Goal: Task Accomplishment & Management: Manage account settings

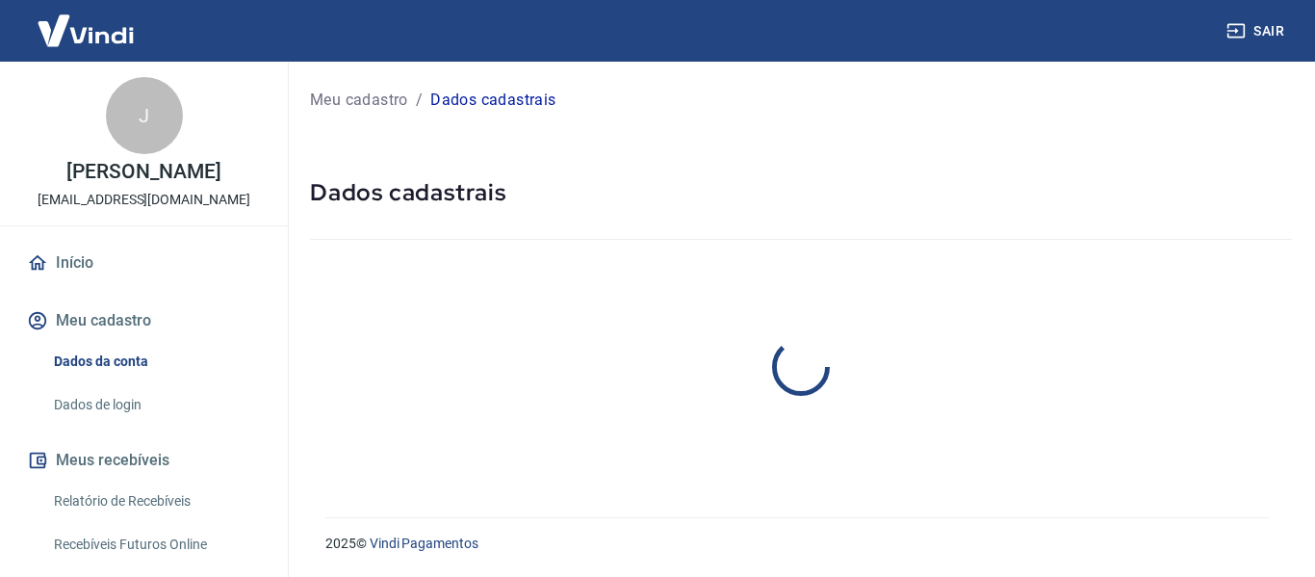
select select "MS"
select select "business"
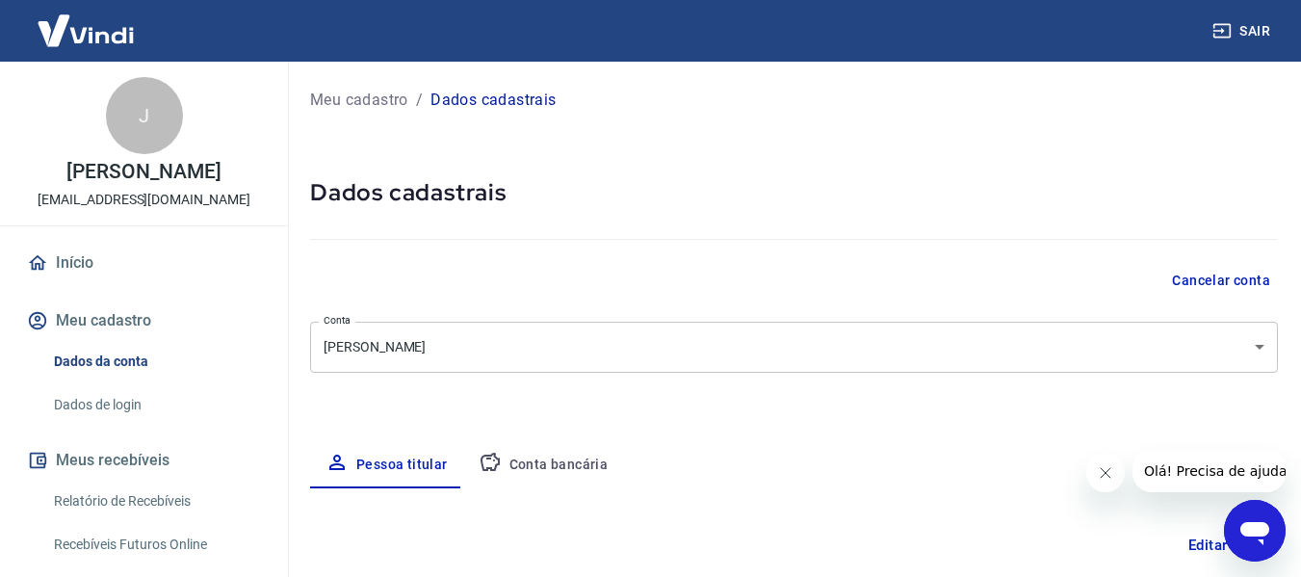
click at [1180, 282] on button "Cancelar conta" at bounding box center [1221, 281] width 114 height 36
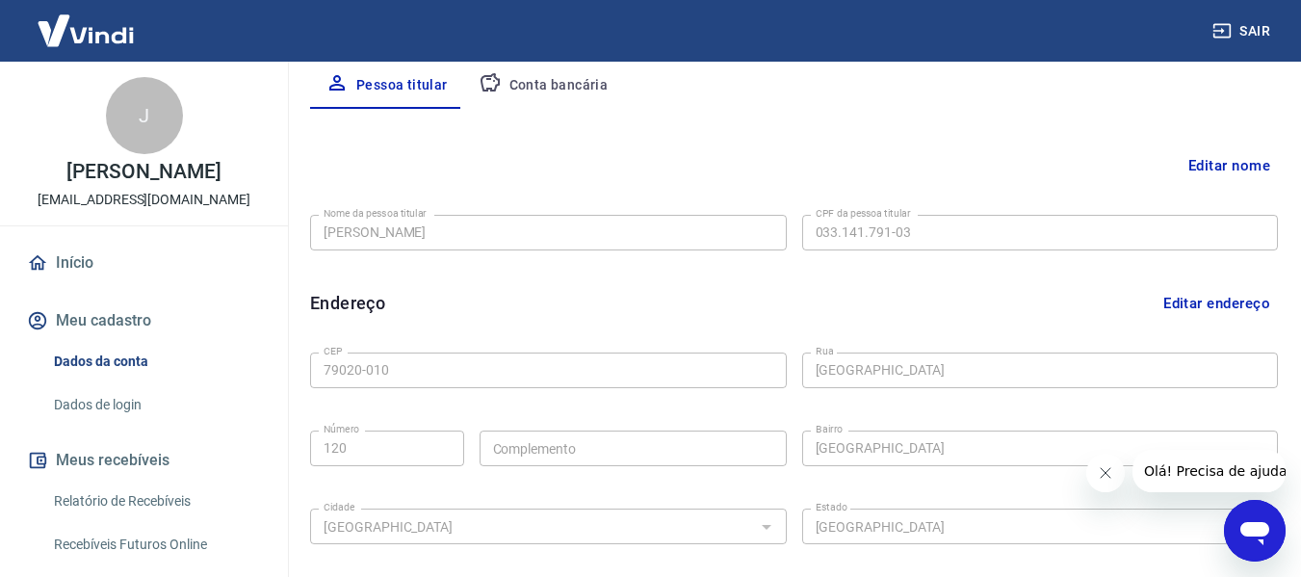
scroll to position [367, 0]
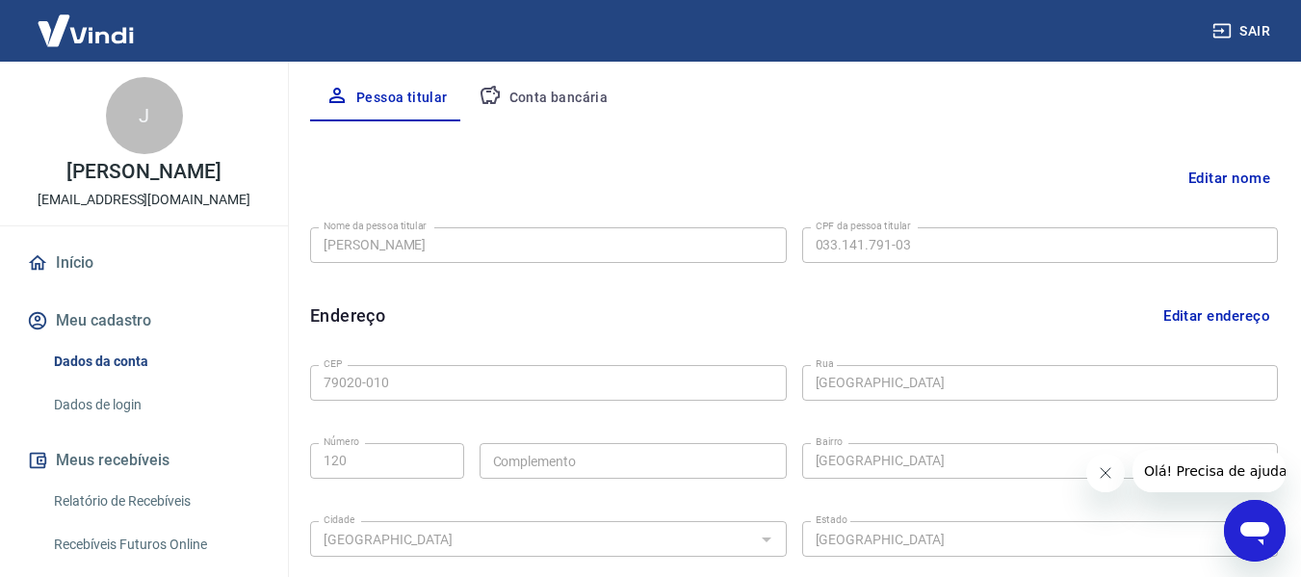
click at [1204, 158] on div "Editar nome Nome da pessoa titular Juliano Duarte Yule Marques Nome da pessoa t…" at bounding box center [794, 440] width 968 height 639
click at [1201, 170] on button "Editar nome" at bounding box center [1229, 178] width 97 height 37
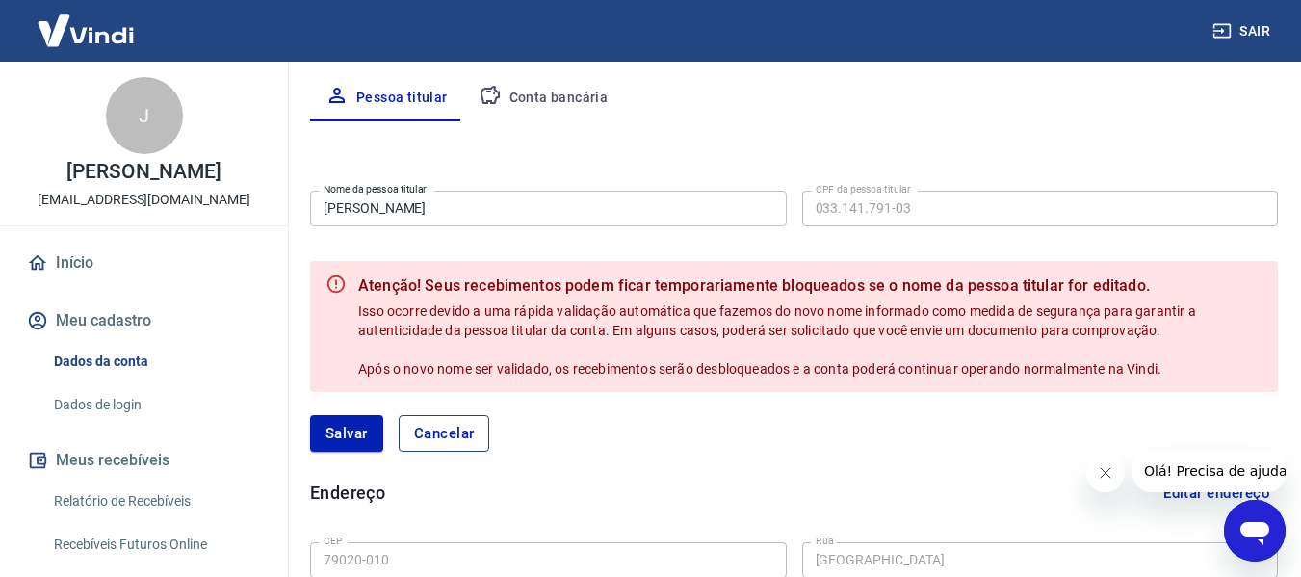
click at [483, 439] on button "Cancelar" at bounding box center [444, 433] width 91 height 37
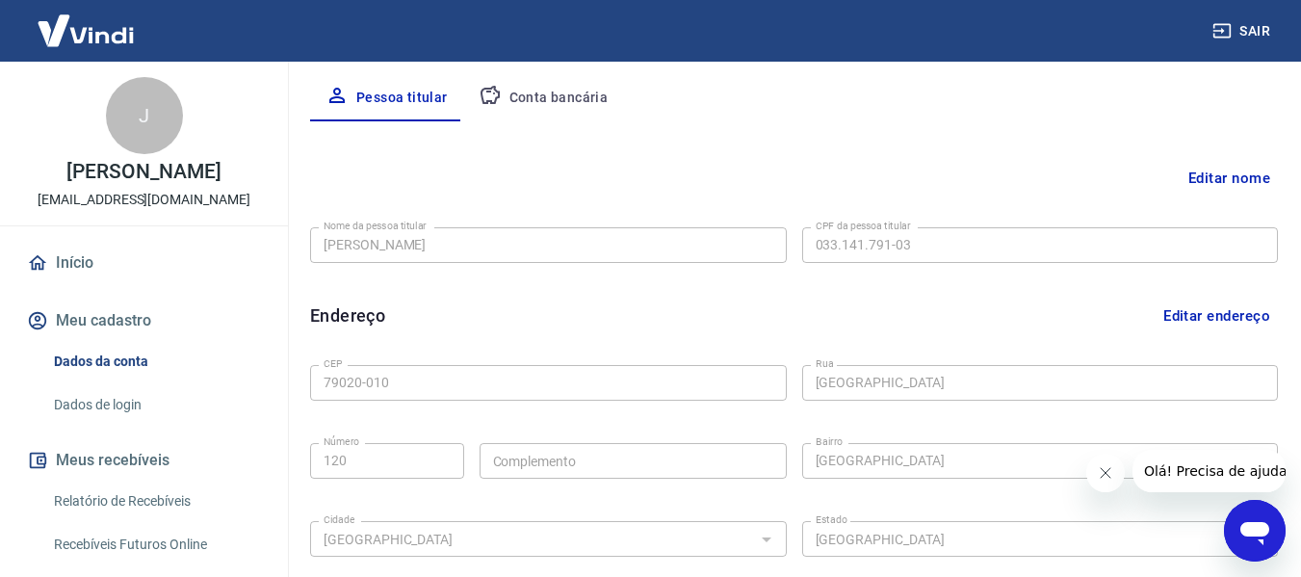
click at [596, 106] on button "Conta bancária" at bounding box center [543, 98] width 161 height 46
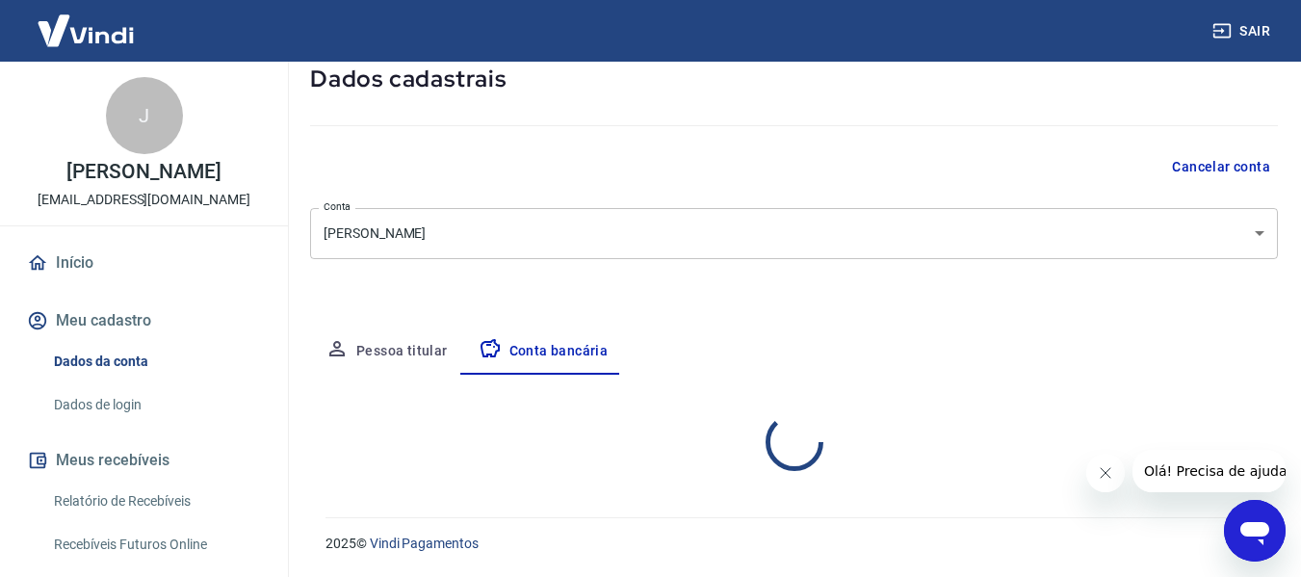
select select "1"
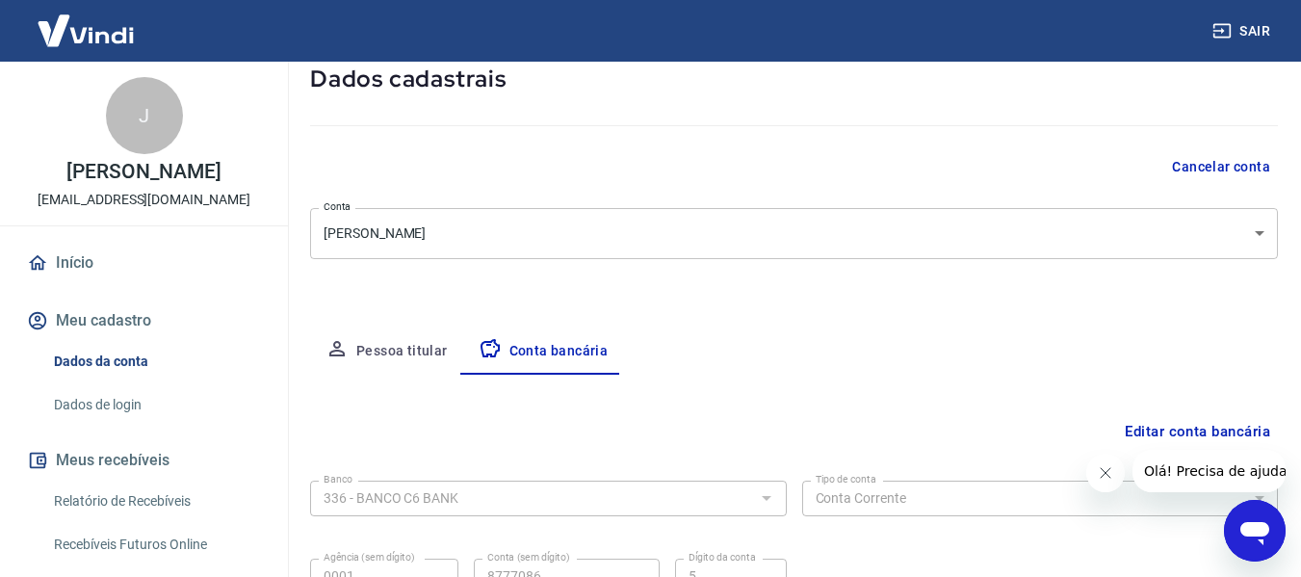
scroll to position [300, 0]
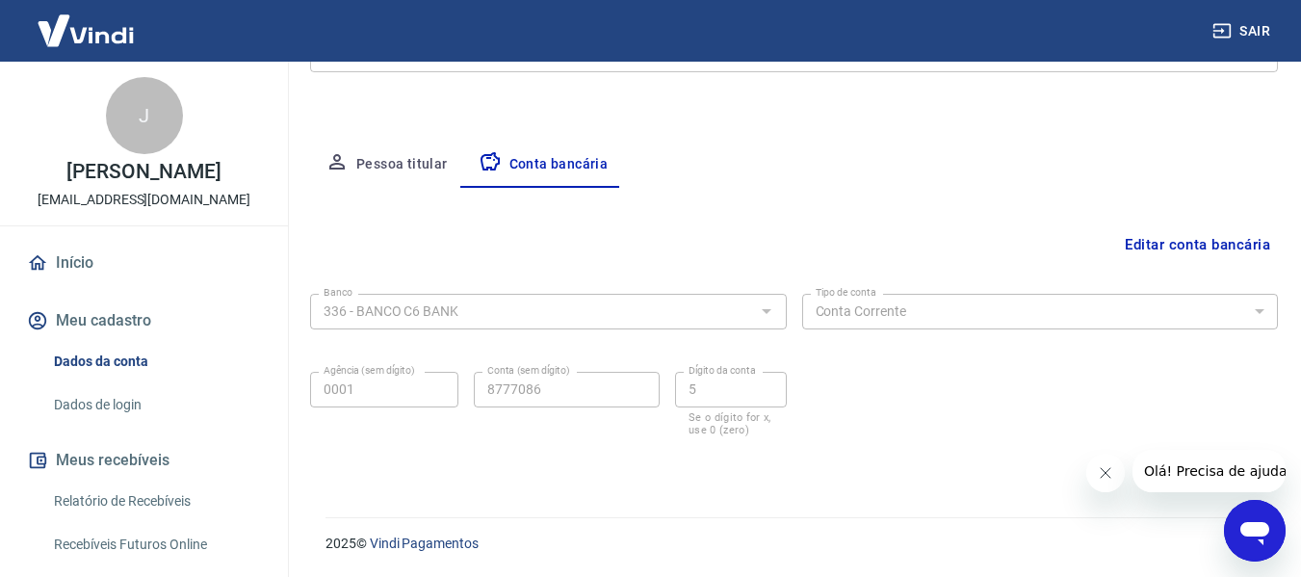
click at [718, 326] on div "336 - BANCO C6 BANK Banco" at bounding box center [548, 312] width 477 height 36
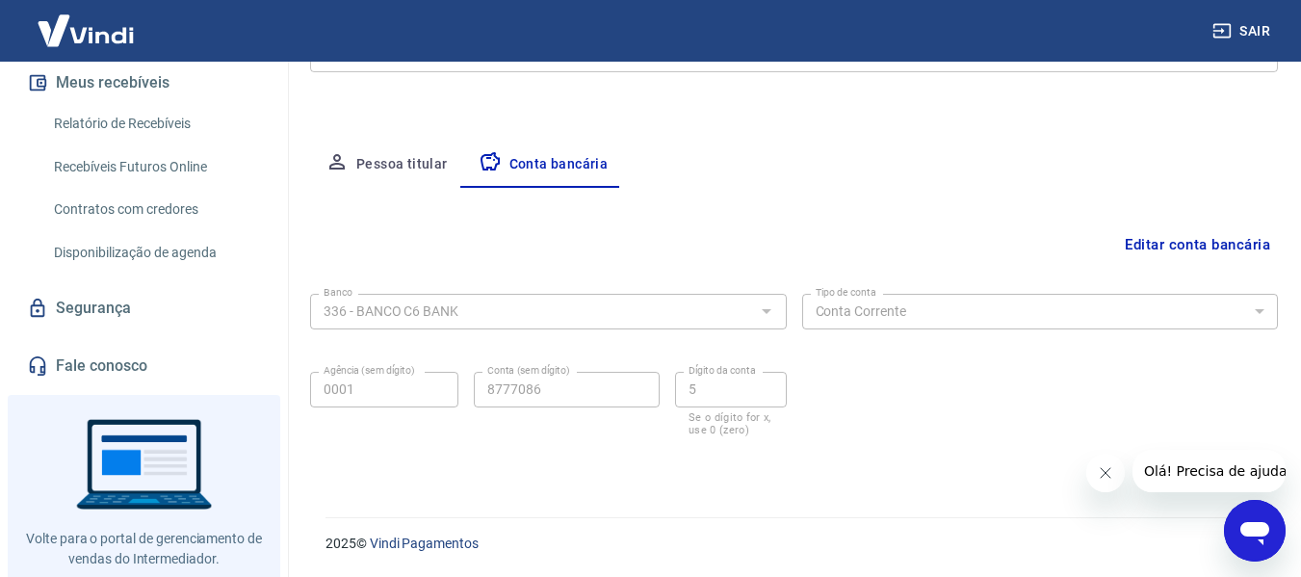
scroll to position [385, 0]
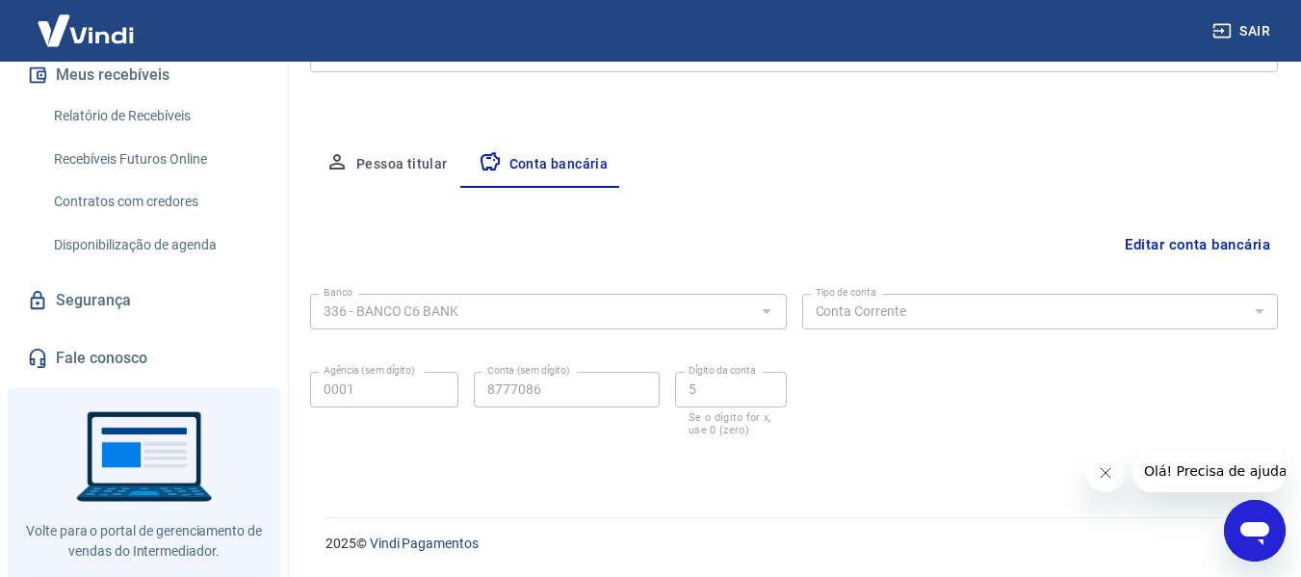
click at [143, 322] on link "Segurança" at bounding box center [144, 300] width 242 height 42
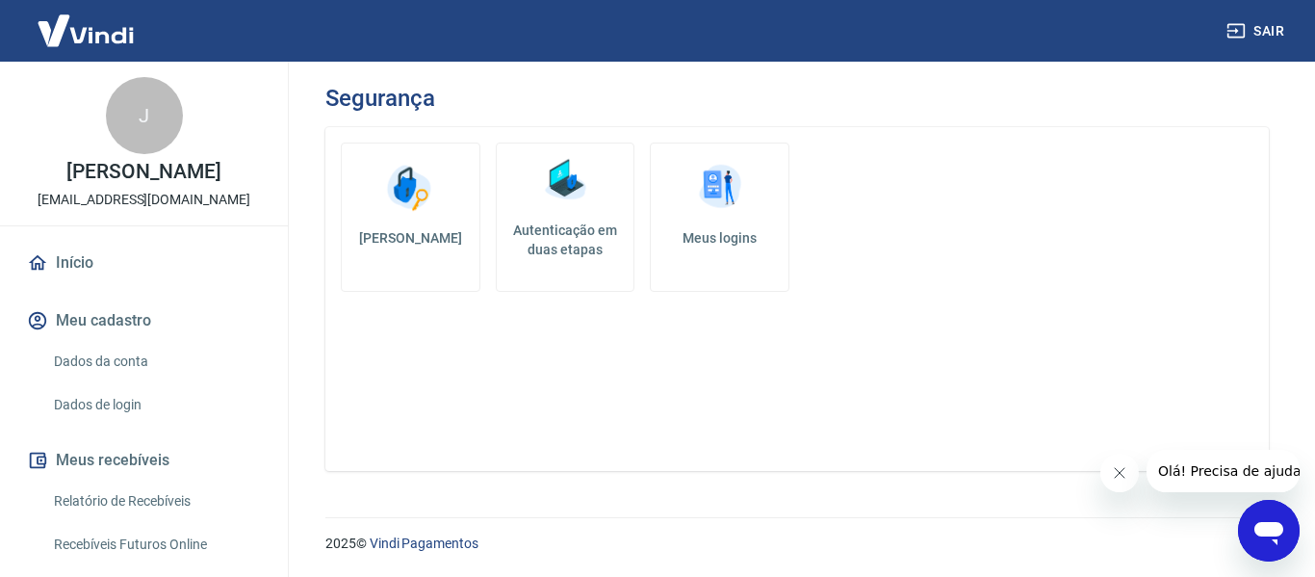
click at [122, 278] on link "Início" at bounding box center [144, 263] width 242 height 42
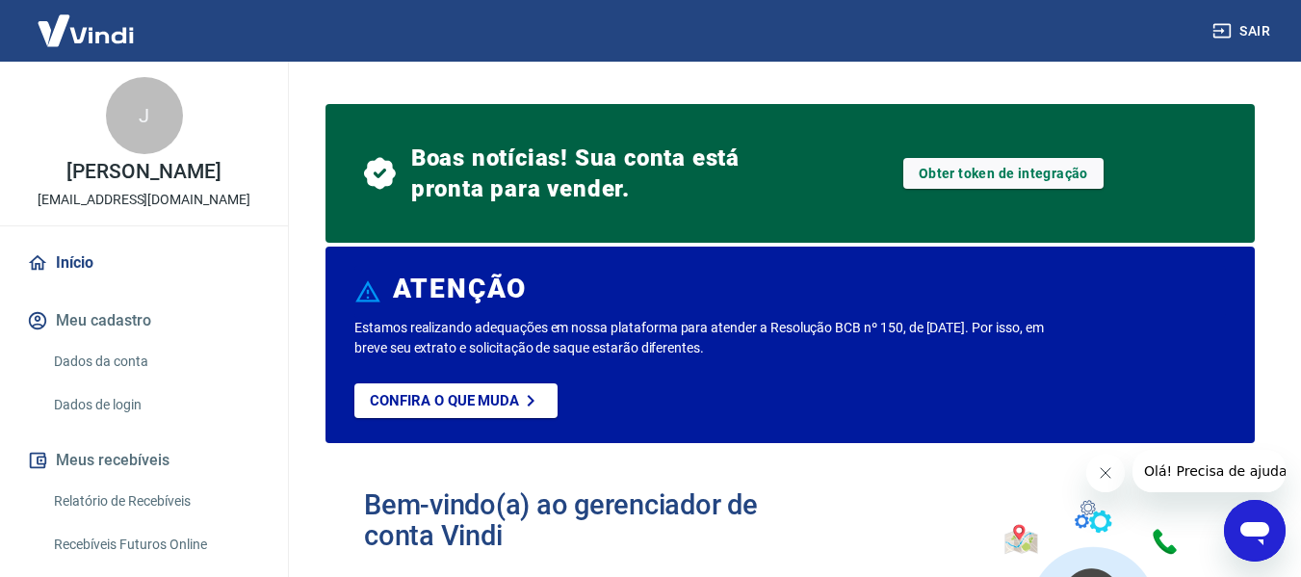
click at [1111, 472] on icon "Fechar mensagem da empresa" at bounding box center [1104, 472] width 15 height 15
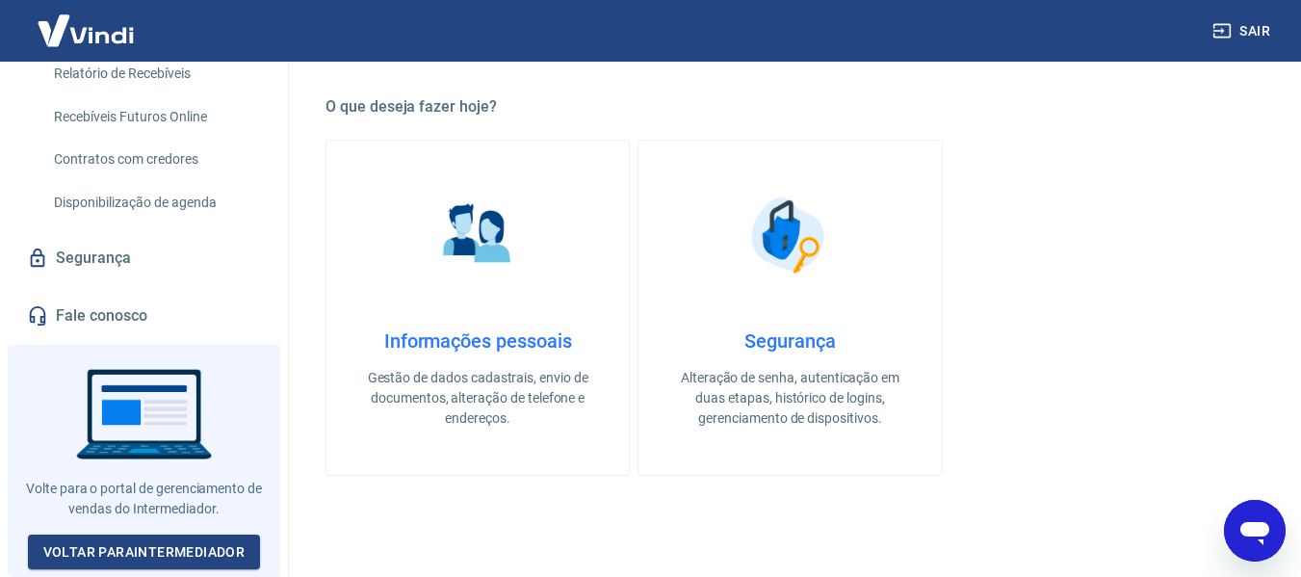
scroll to position [441, 0]
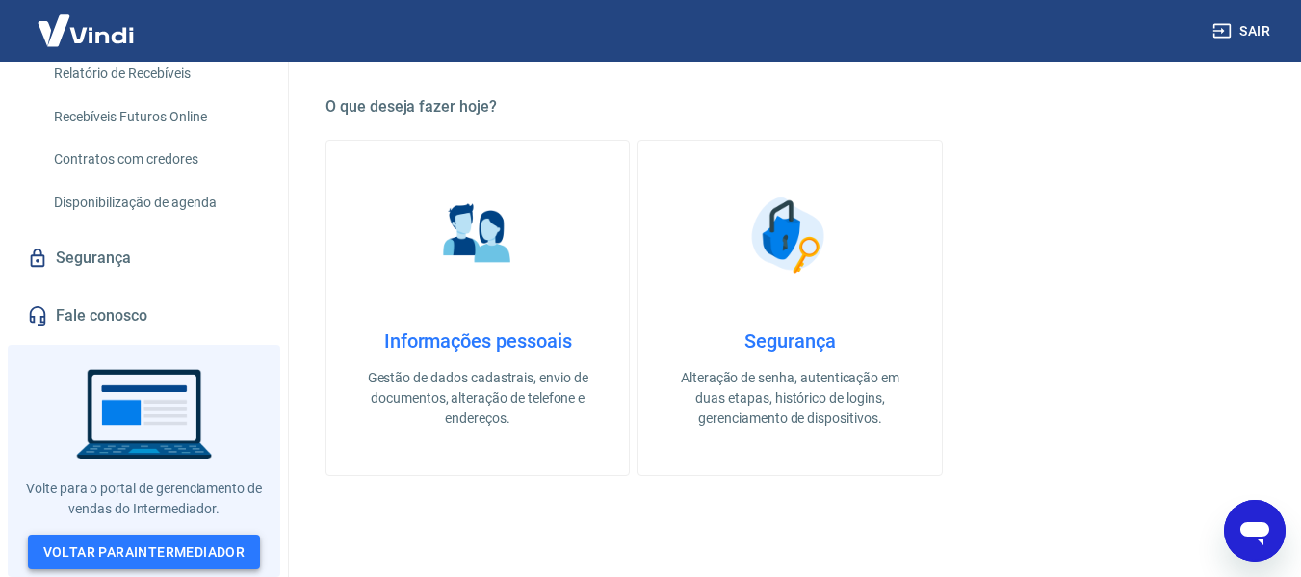
click at [168, 548] on link "Voltar para Intermediador" at bounding box center [144, 552] width 233 height 36
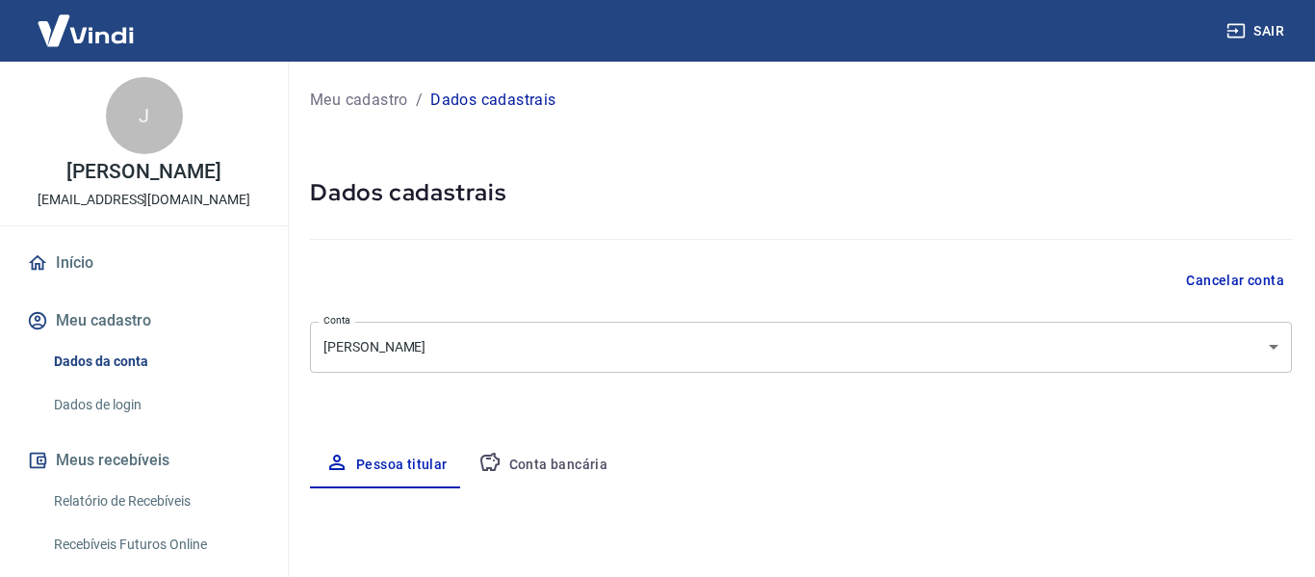
select select "MS"
select select "business"
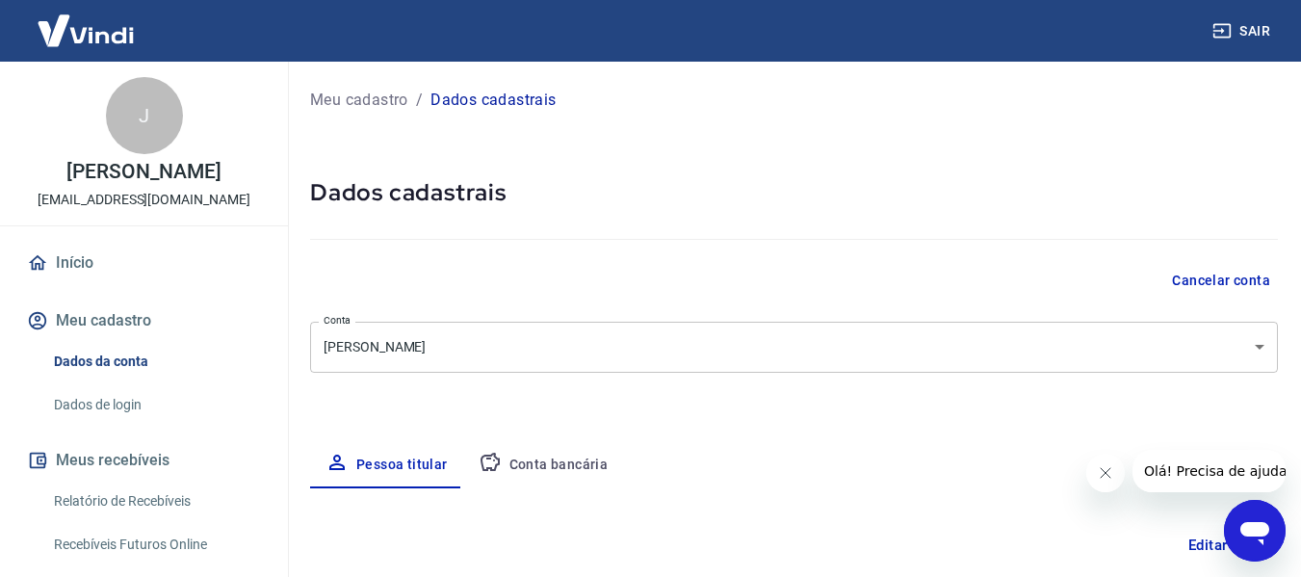
click at [48, 279] on link "Início" at bounding box center [144, 263] width 242 height 42
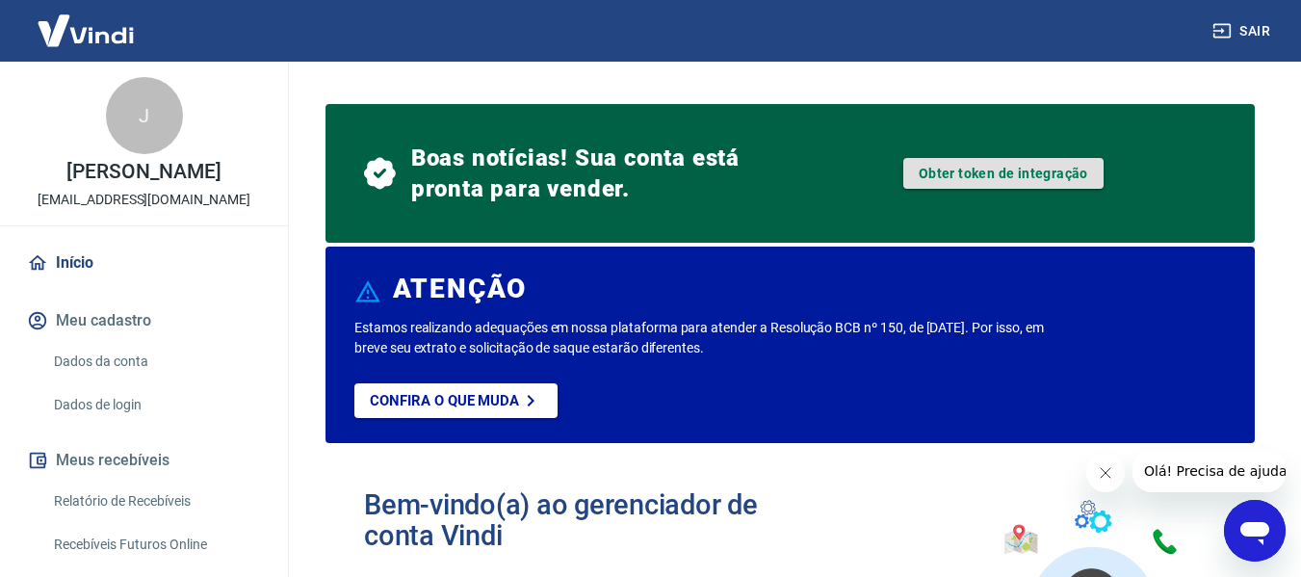
click at [931, 176] on link "Obter token de integração" at bounding box center [1003, 173] width 200 height 31
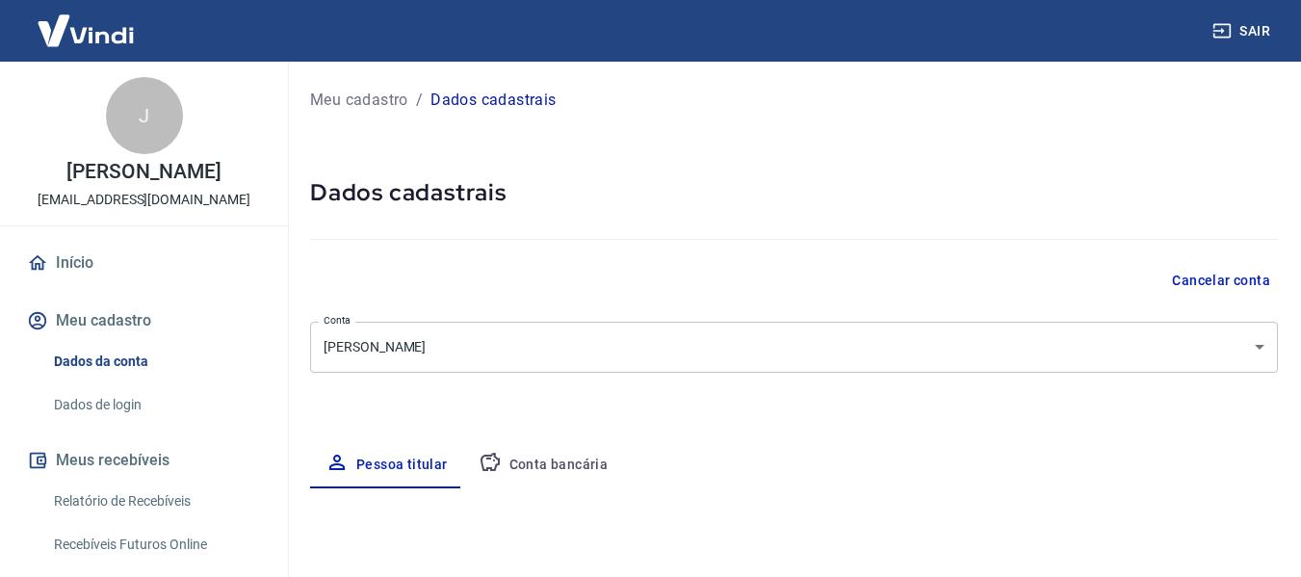
select select "MS"
select select "business"
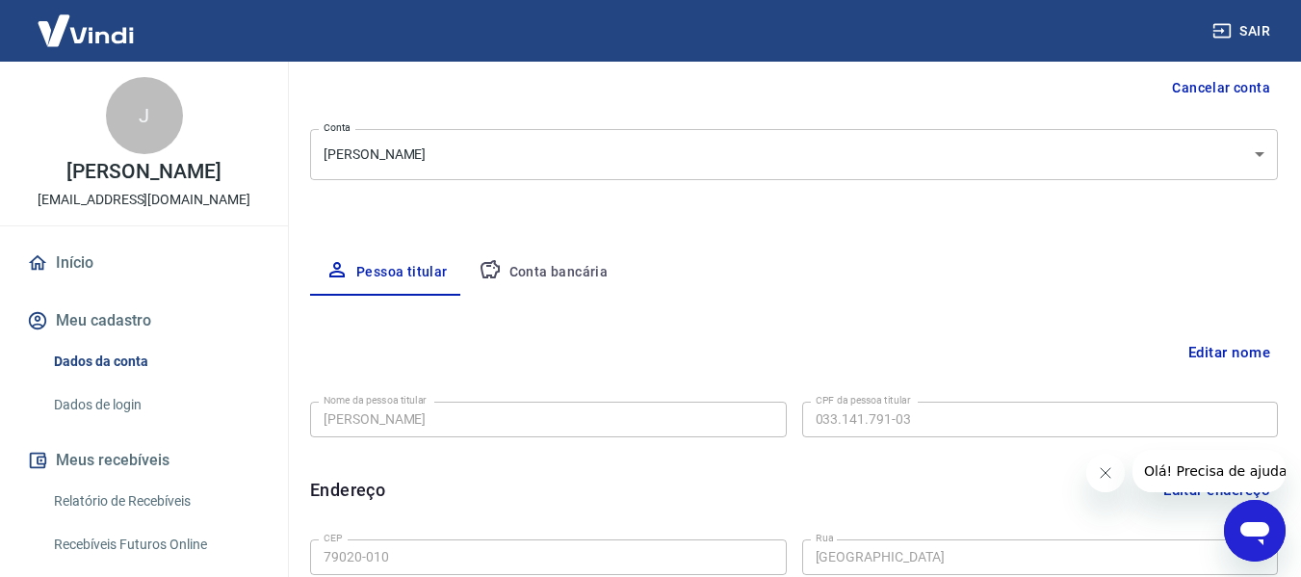
scroll to position [289, 0]
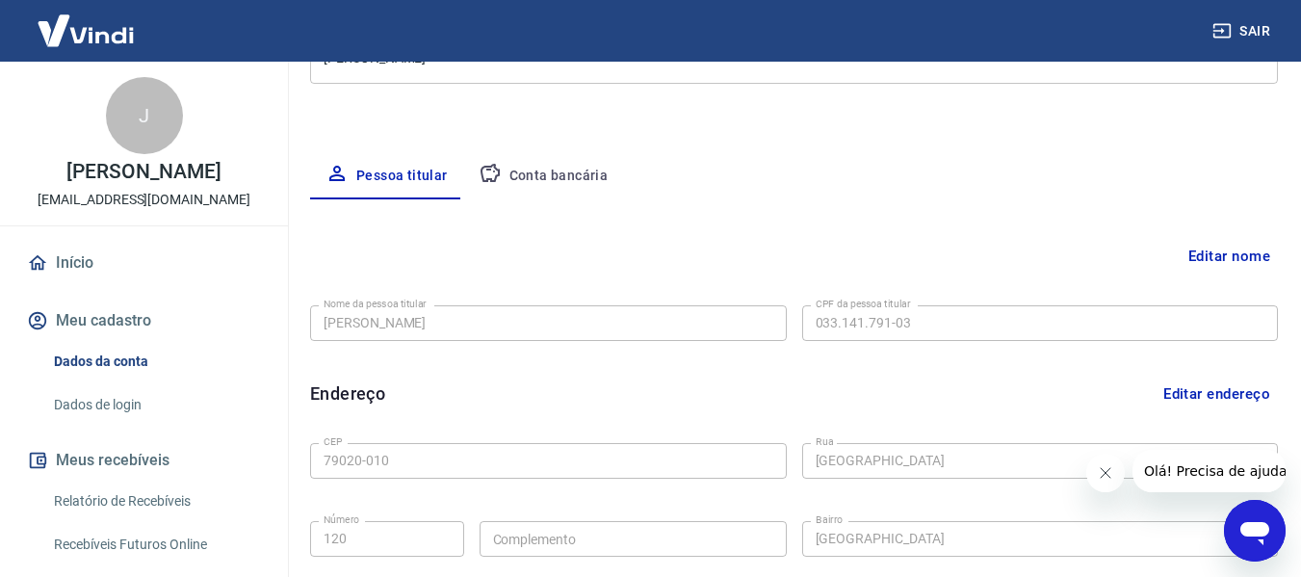
click at [587, 181] on button "Conta bancária" at bounding box center [543, 176] width 161 height 46
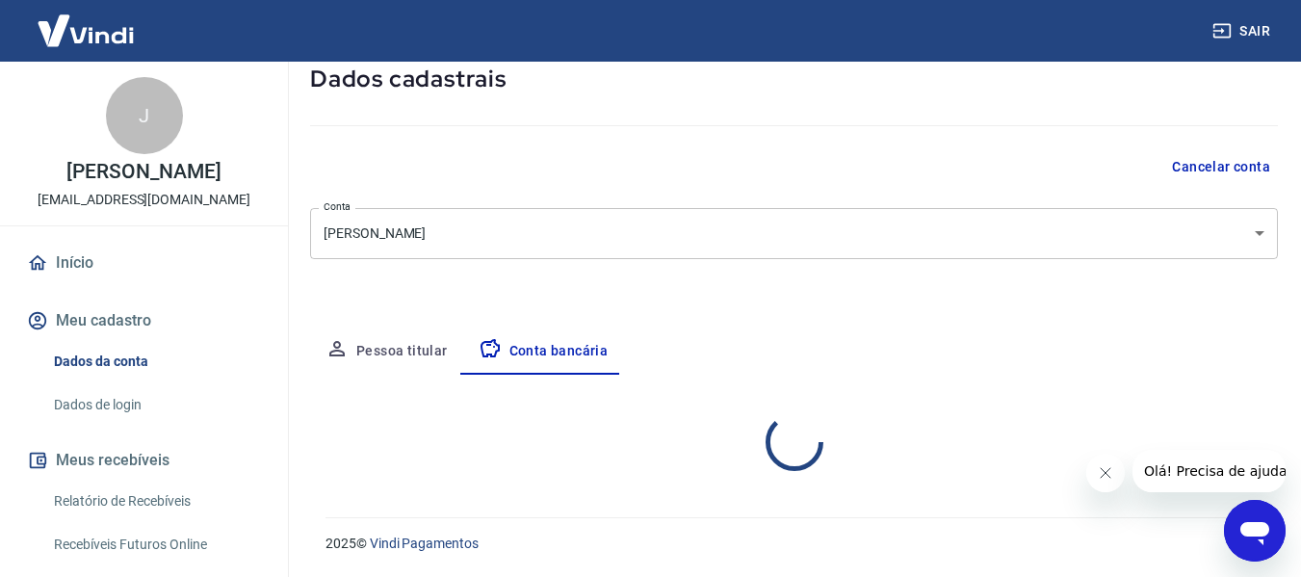
select select "1"
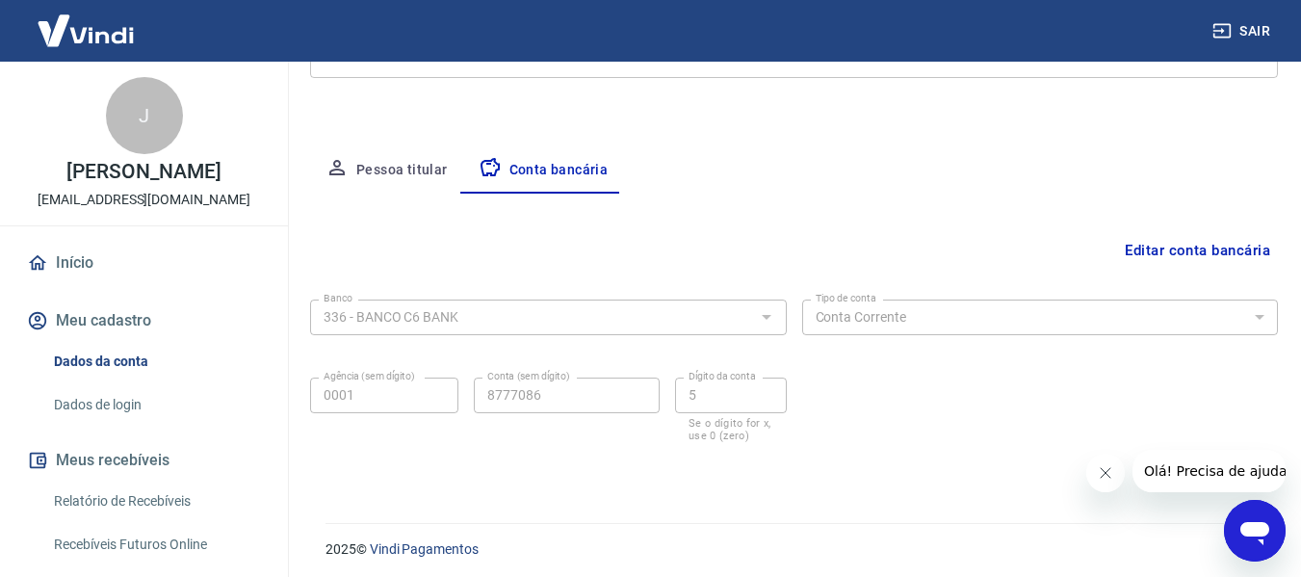
scroll to position [300, 0]
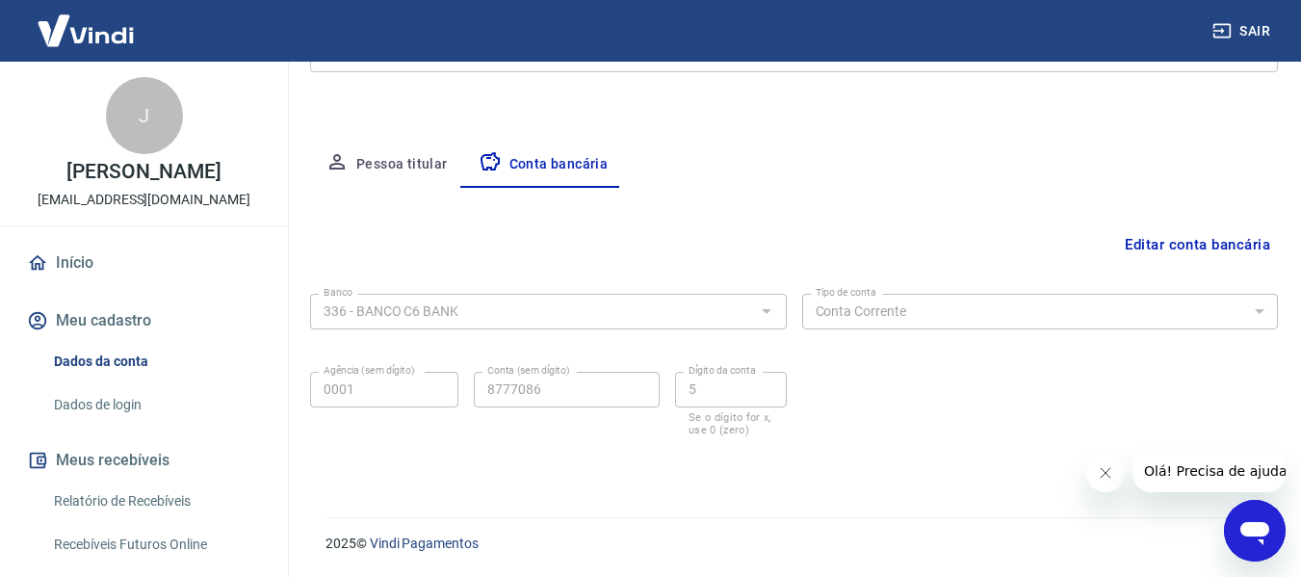
click at [1206, 243] on button "Editar conta bancária" at bounding box center [1197, 244] width 161 height 37
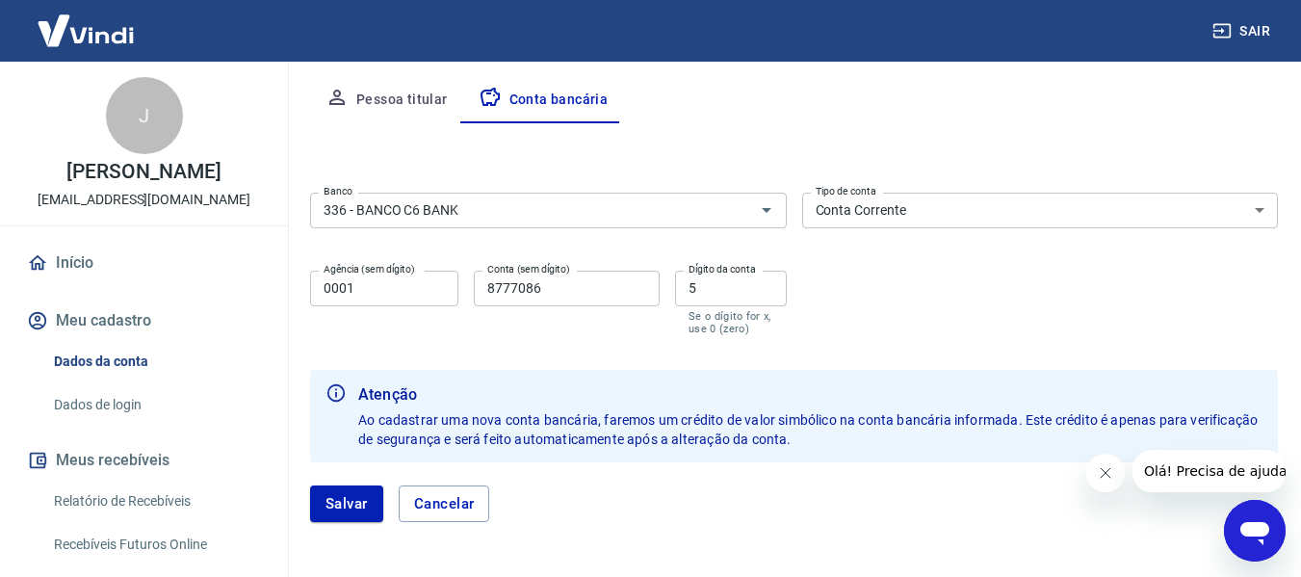
scroll to position [397, 0]
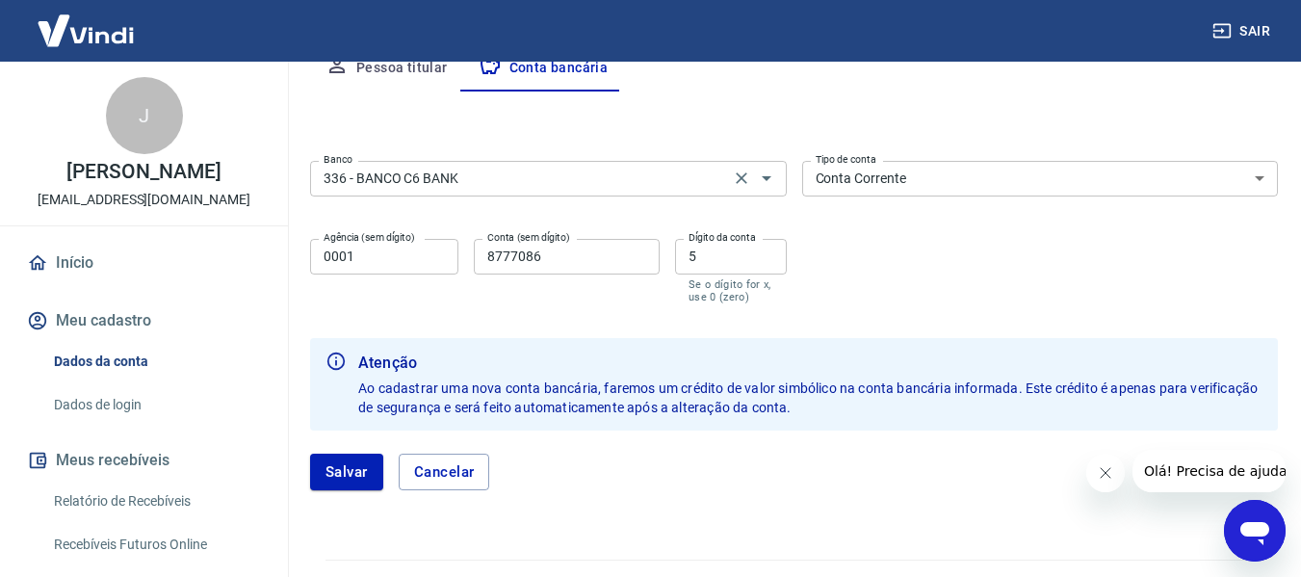
click at [504, 180] on input "336 - BANCO C6 BANK" at bounding box center [520, 179] width 408 height 24
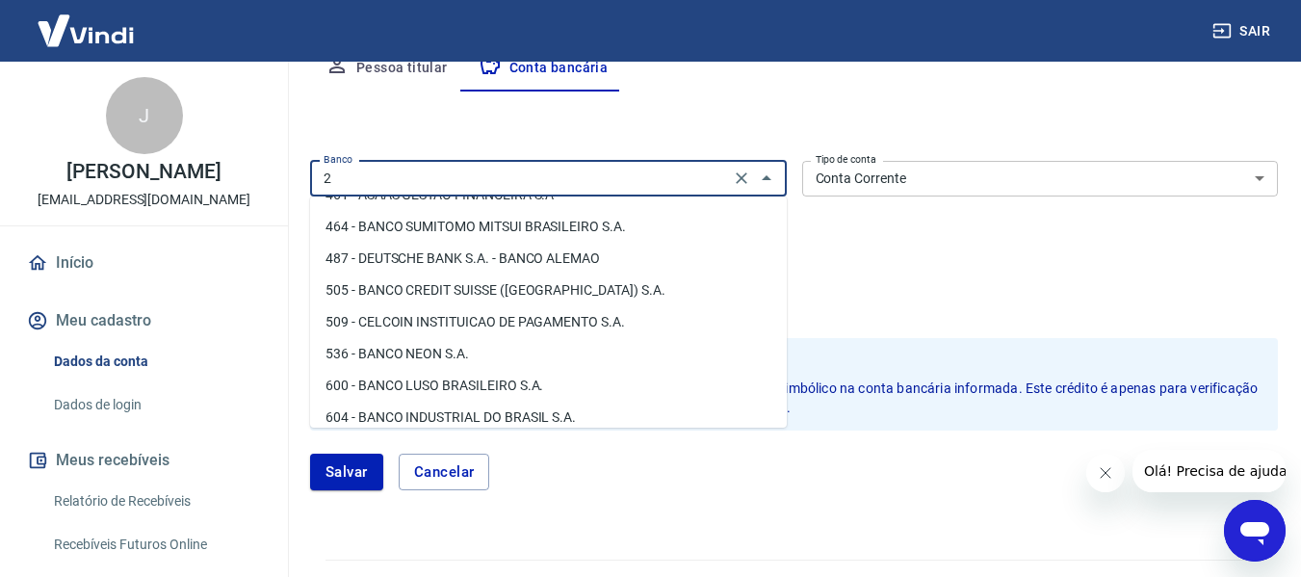
scroll to position [0, 0]
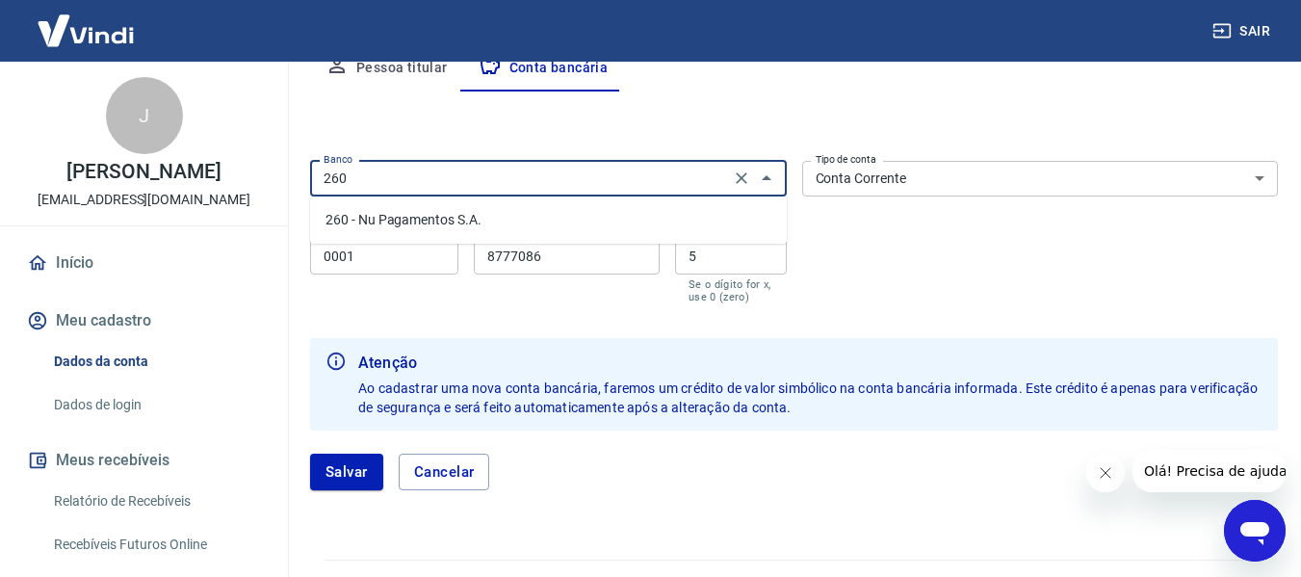
click at [414, 223] on li "260 - Nu Pagamentos S.A." at bounding box center [548, 220] width 477 height 32
type input "260 - Nu Pagamentos S.A."
click at [861, 171] on select "Conta Corrente Conta Poupança" at bounding box center [1040, 179] width 477 height 36
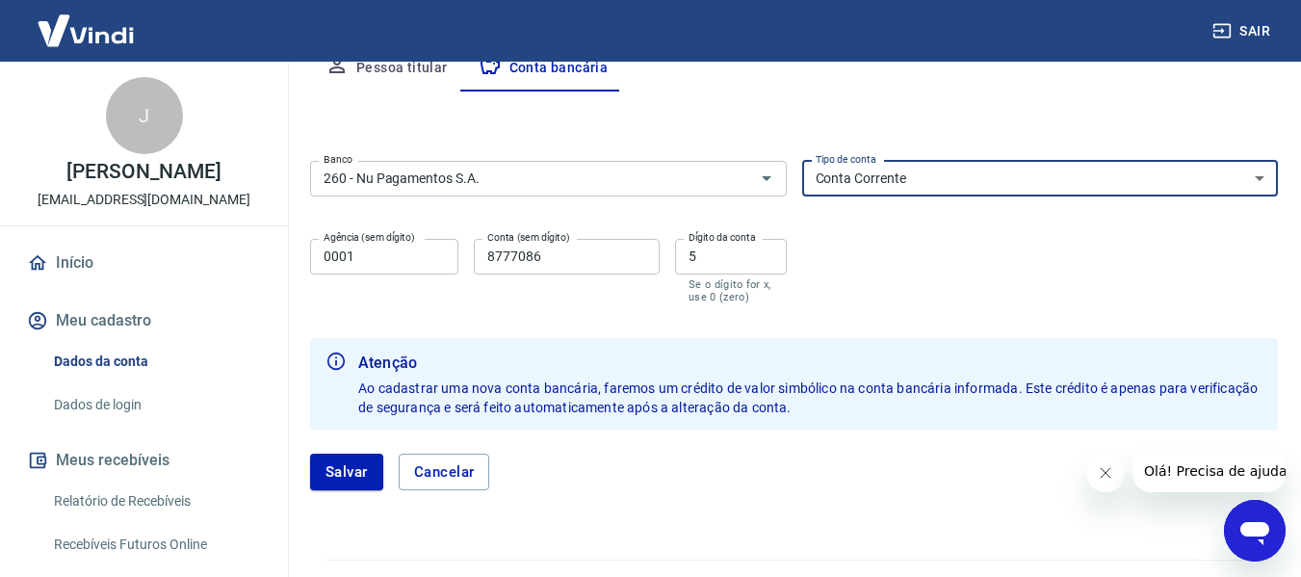
click at [860, 172] on select "Conta Corrente Conta Poupança" at bounding box center [1040, 179] width 477 height 36
click at [377, 262] on input "0001" at bounding box center [384, 257] width 148 height 36
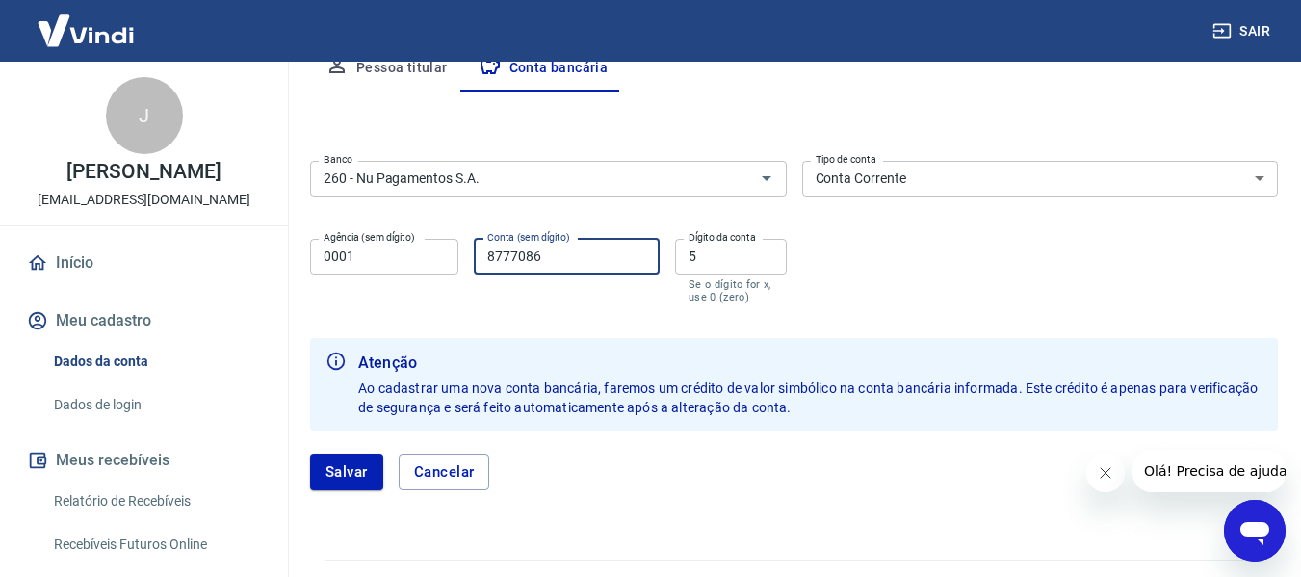
drag, startPoint x: 570, startPoint y: 255, endPoint x: 119, endPoint y: 169, distance: 458.9
type input "15637868"
drag, startPoint x: 662, startPoint y: 247, endPoint x: 633, endPoint y: 240, distance: 30.8
click at [633, 240] on div "Agência (sem dígito) 0001 Agência (sem dígito) Conta (sem dígito) 15637868 Cont…" at bounding box center [548, 269] width 477 height 76
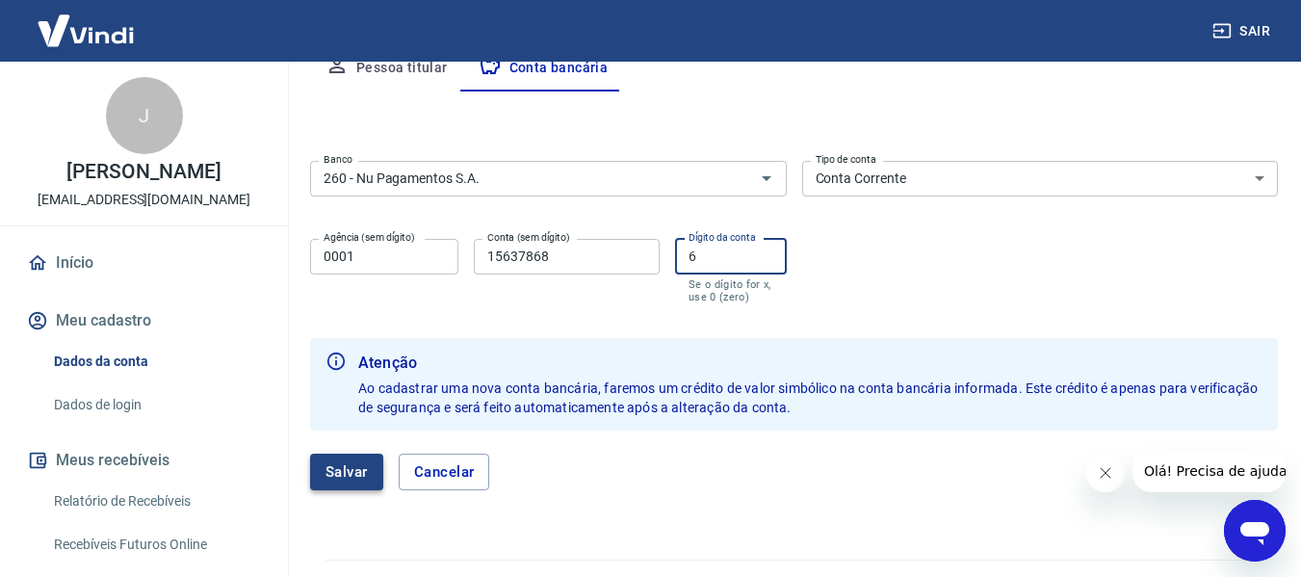
type input "6"
click at [351, 475] on button "Salvar" at bounding box center [346, 472] width 73 height 37
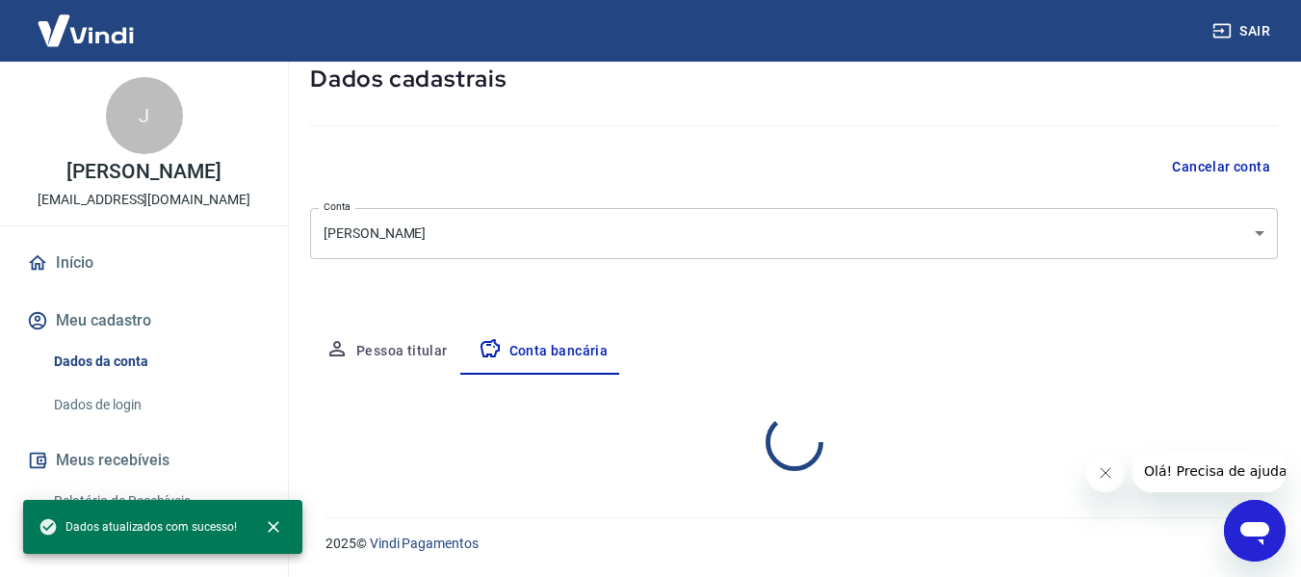
select select "1"
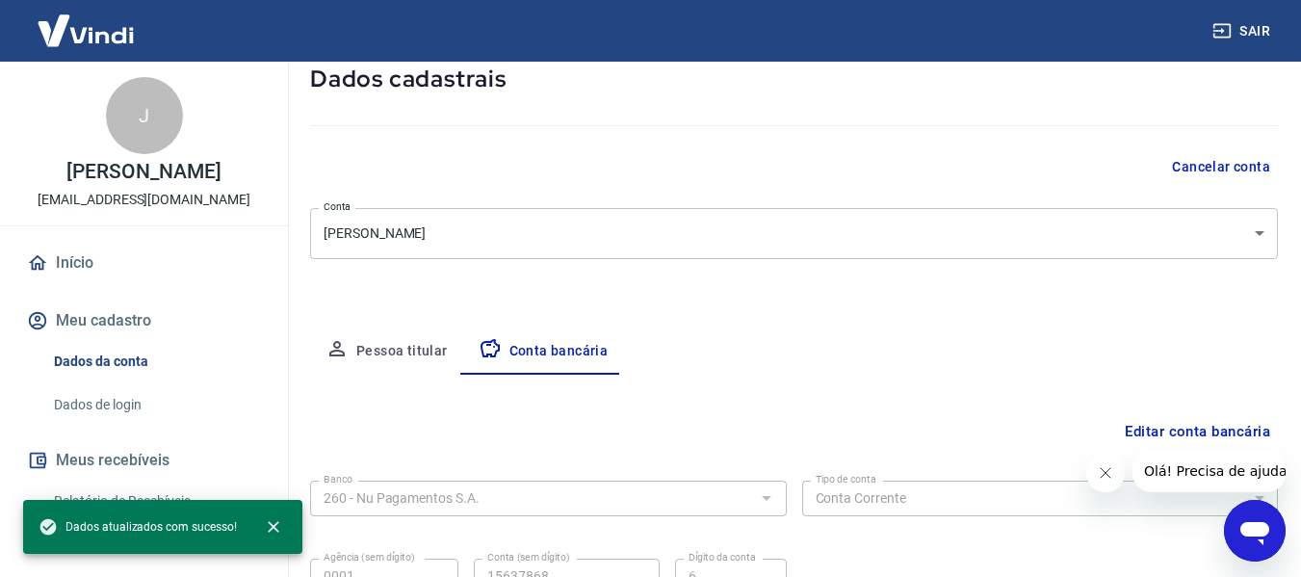
scroll to position [300, 0]
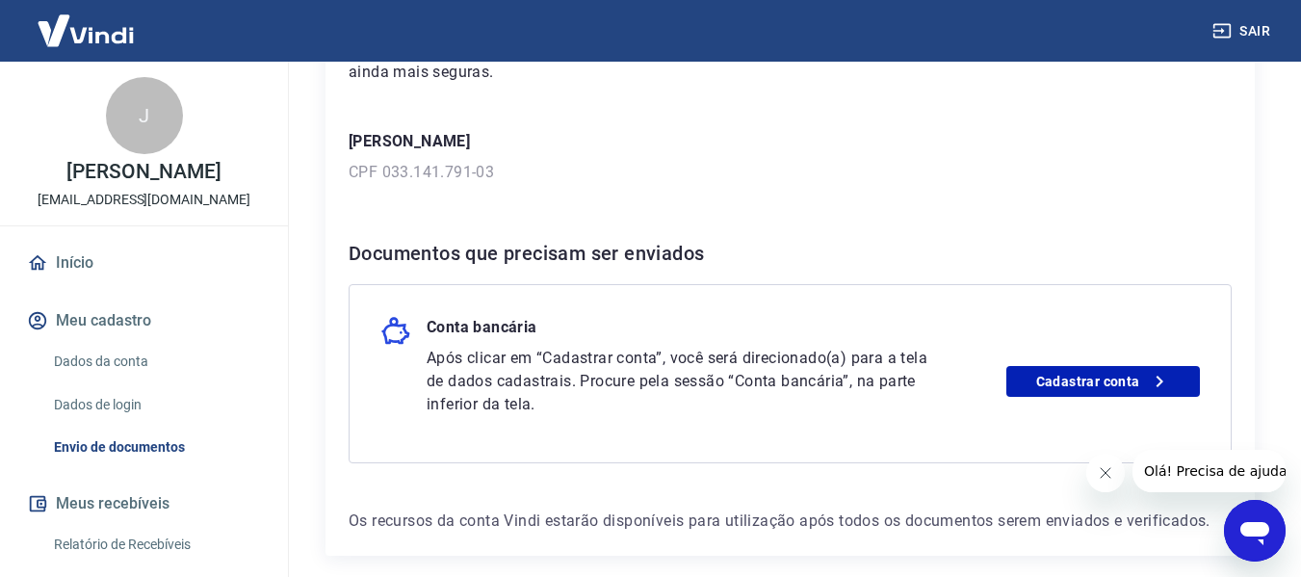
scroll to position [289, 0]
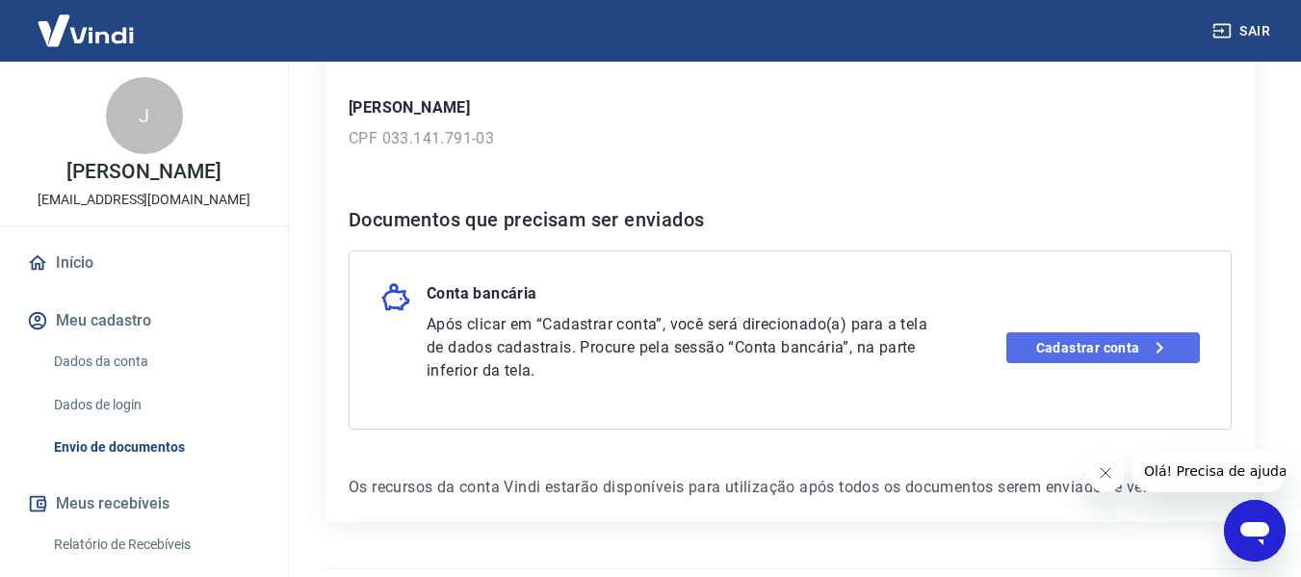
click at [1052, 354] on link "Cadastrar conta" at bounding box center [1103, 347] width 194 height 31
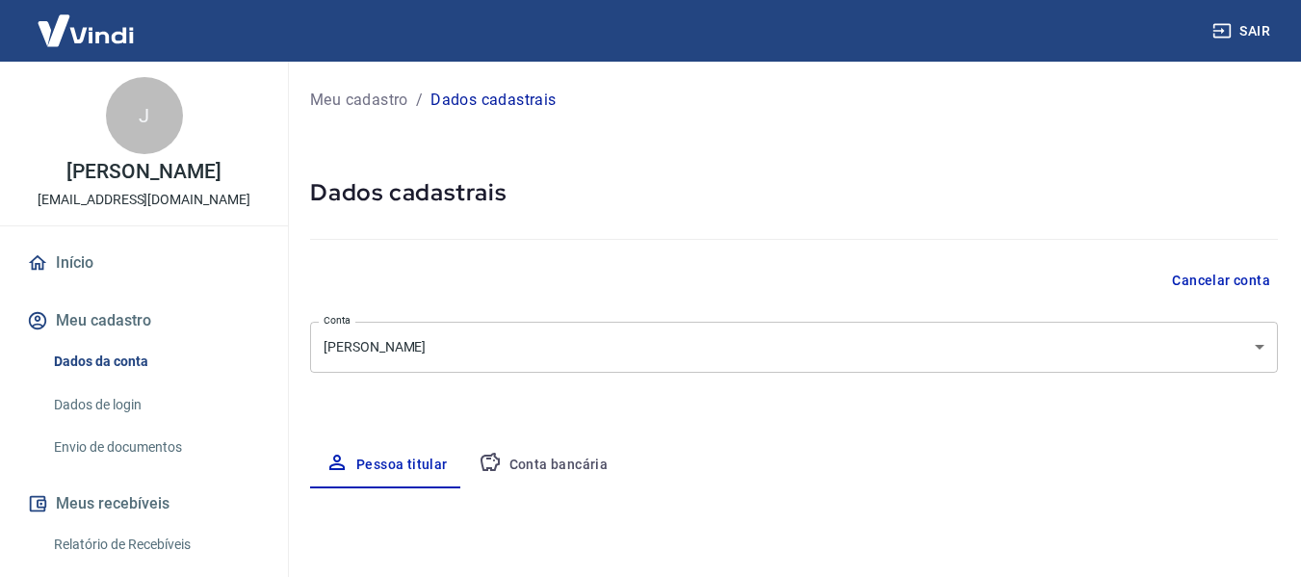
select select "MS"
select select "business"
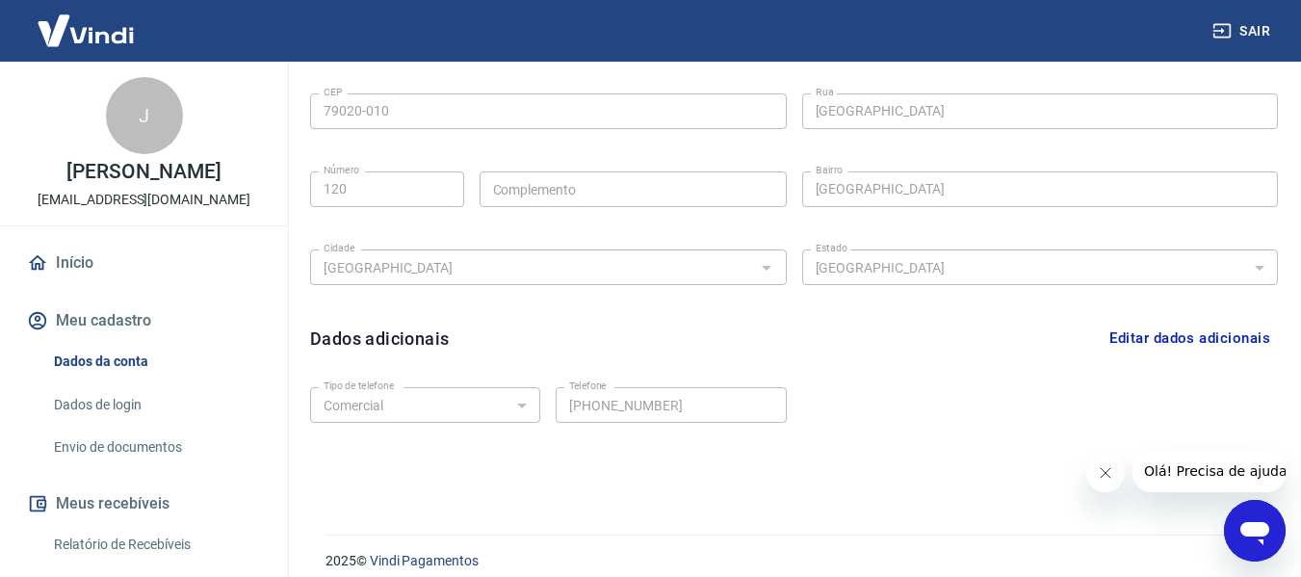
scroll to position [656, 0]
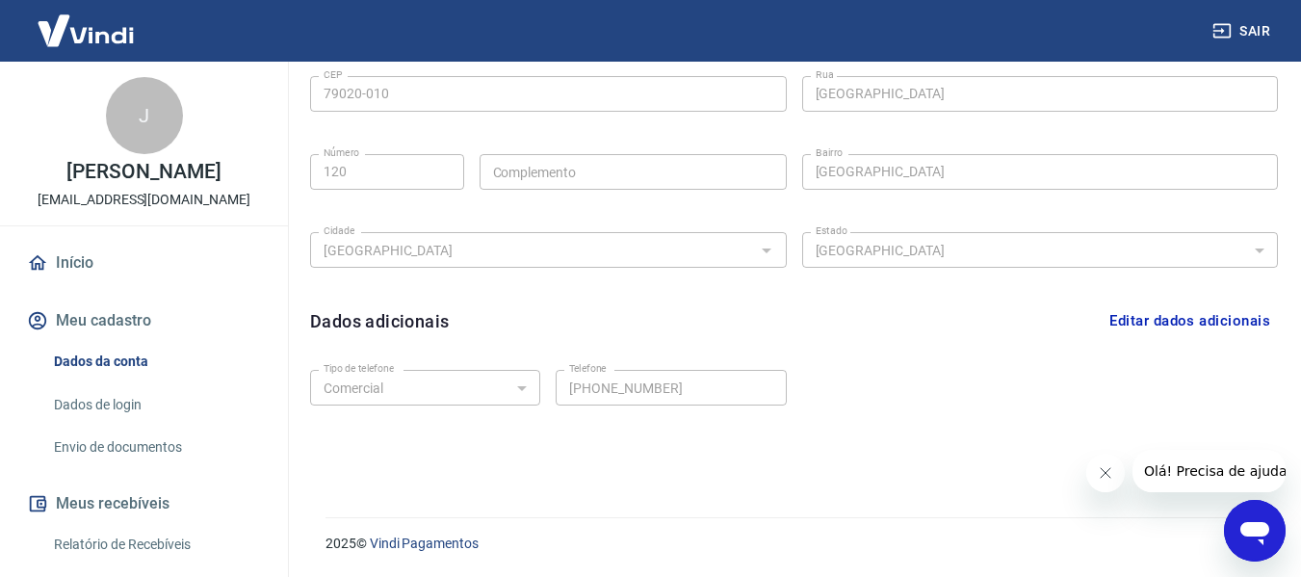
click at [1139, 327] on button "Editar dados adicionais" at bounding box center [1190, 320] width 176 height 37
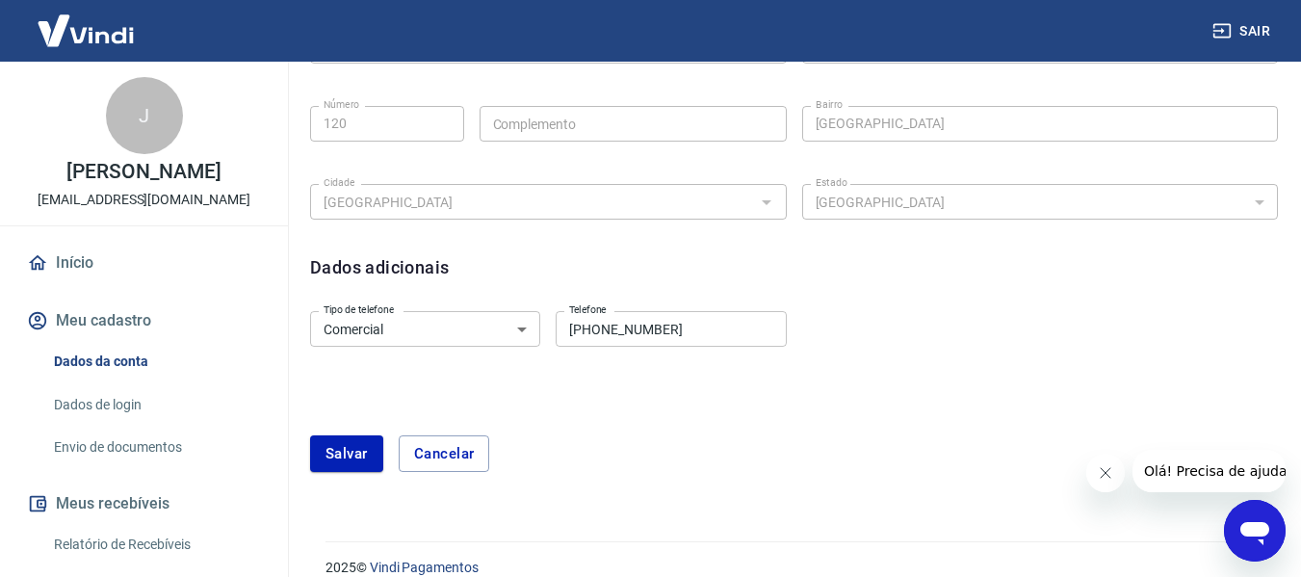
scroll to position [728, 0]
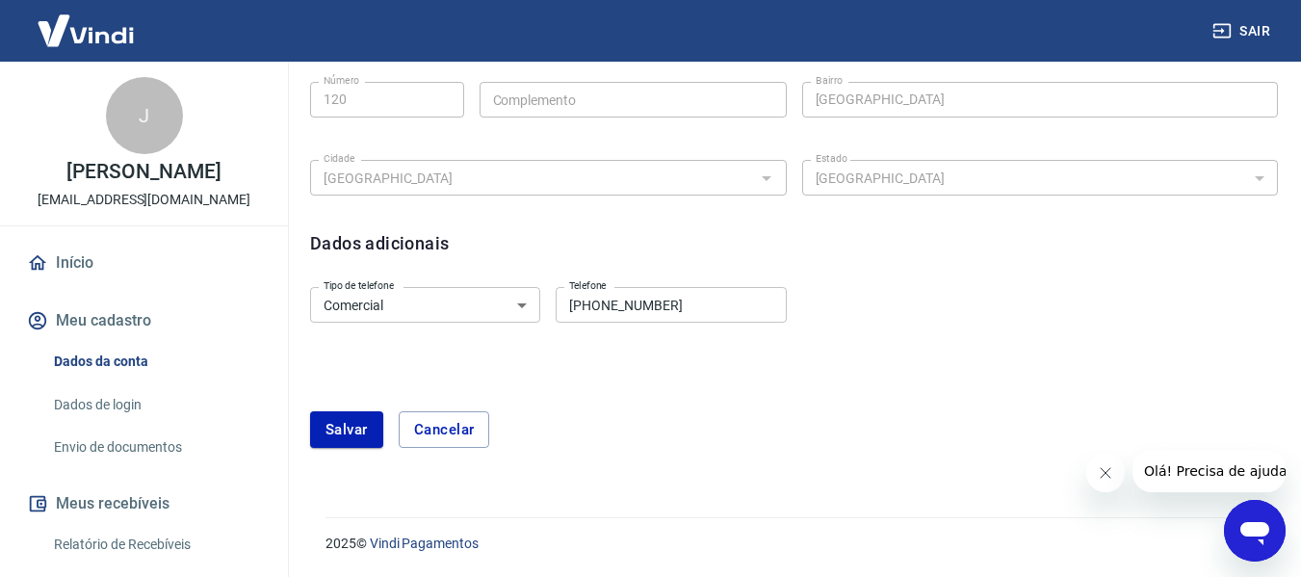
click at [107, 467] on link "Envio de documentos" at bounding box center [155, 447] width 219 height 39
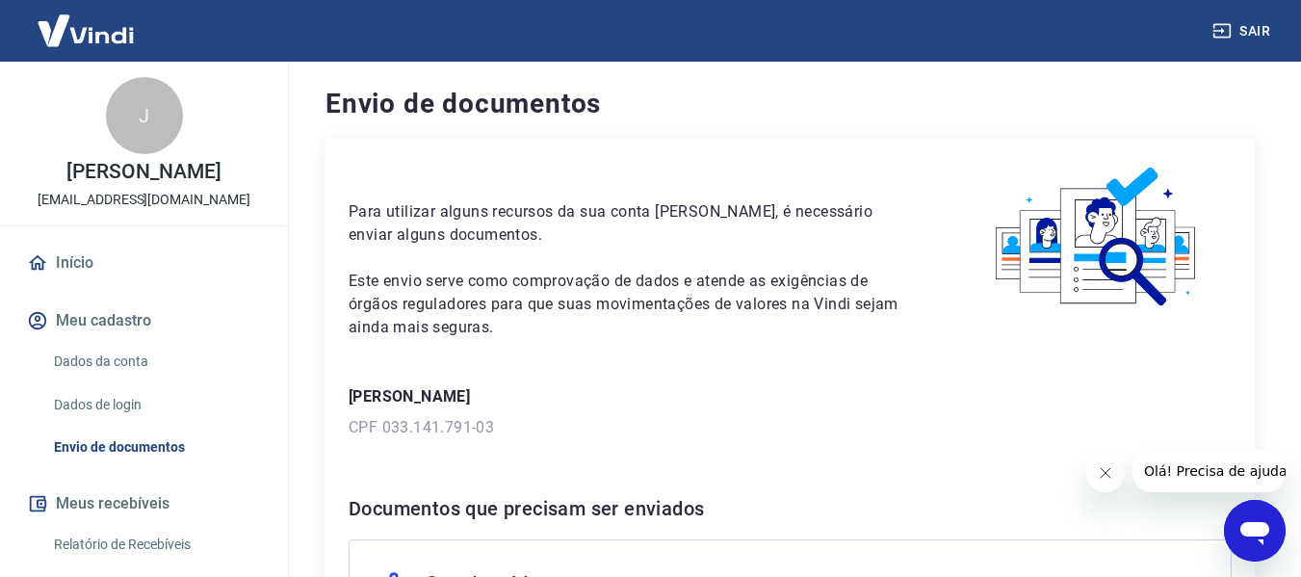
click at [1087, 267] on img at bounding box center [1097, 237] width 269 height 151
click at [1108, 253] on img at bounding box center [1097, 237] width 269 height 151
click at [1105, 480] on icon "Fechar mensagem da empresa" at bounding box center [1104, 472] width 15 height 15
click at [421, 373] on div "Para utilizar alguns recursos da sua conta Vindi, é necessário enviar alguns do…" at bounding box center [789, 475] width 929 height 672
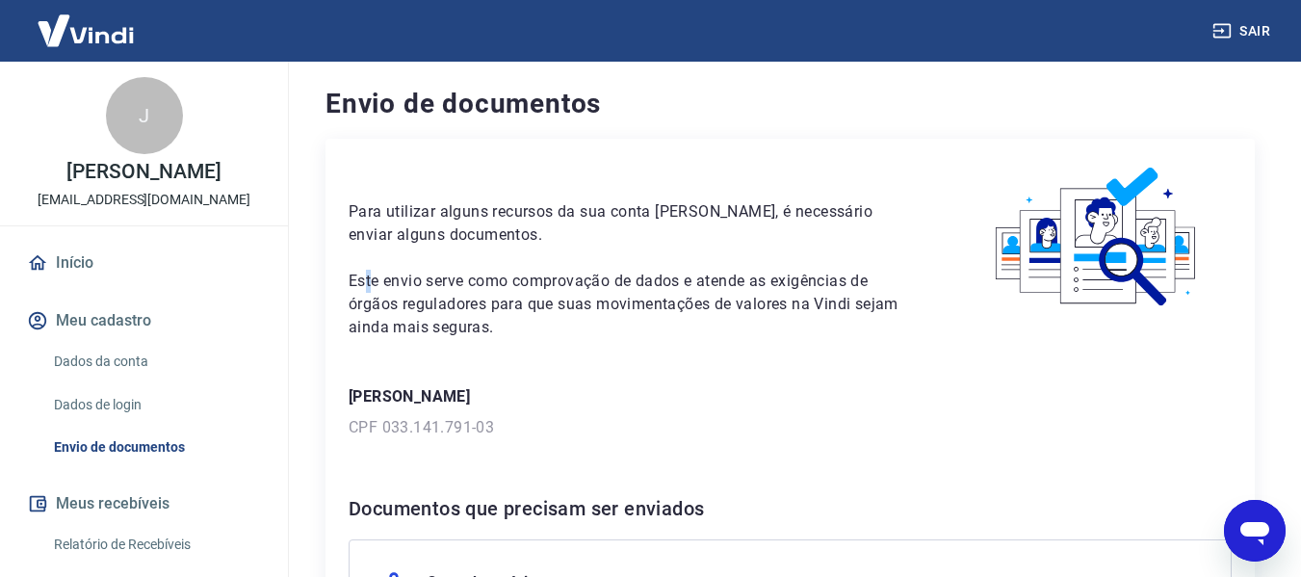
drag, startPoint x: 370, startPoint y: 290, endPoint x: 391, endPoint y: 294, distance: 21.5
click at [383, 293] on p "Este envio serve como comprovação de dados e atende as exigências de órgãos reg…" at bounding box center [633, 304] width 568 height 69
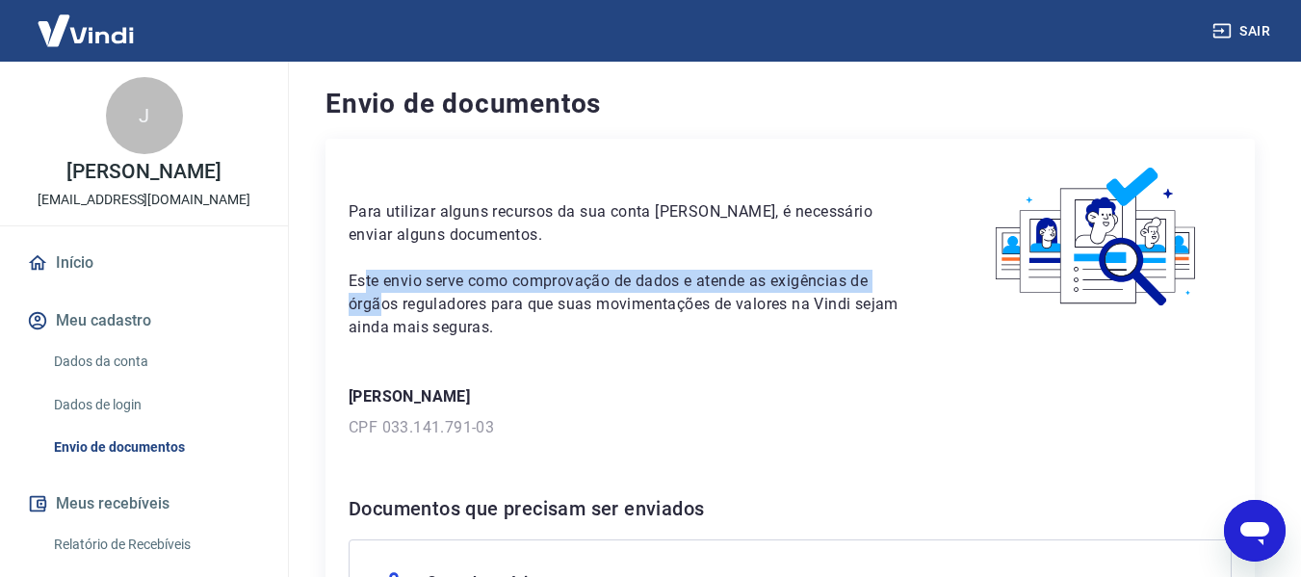
click at [626, 365] on div "Para utilizar alguns recursos da sua conta Vindi, é necessário enviar alguns do…" at bounding box center [789, 475] width 929 height 672
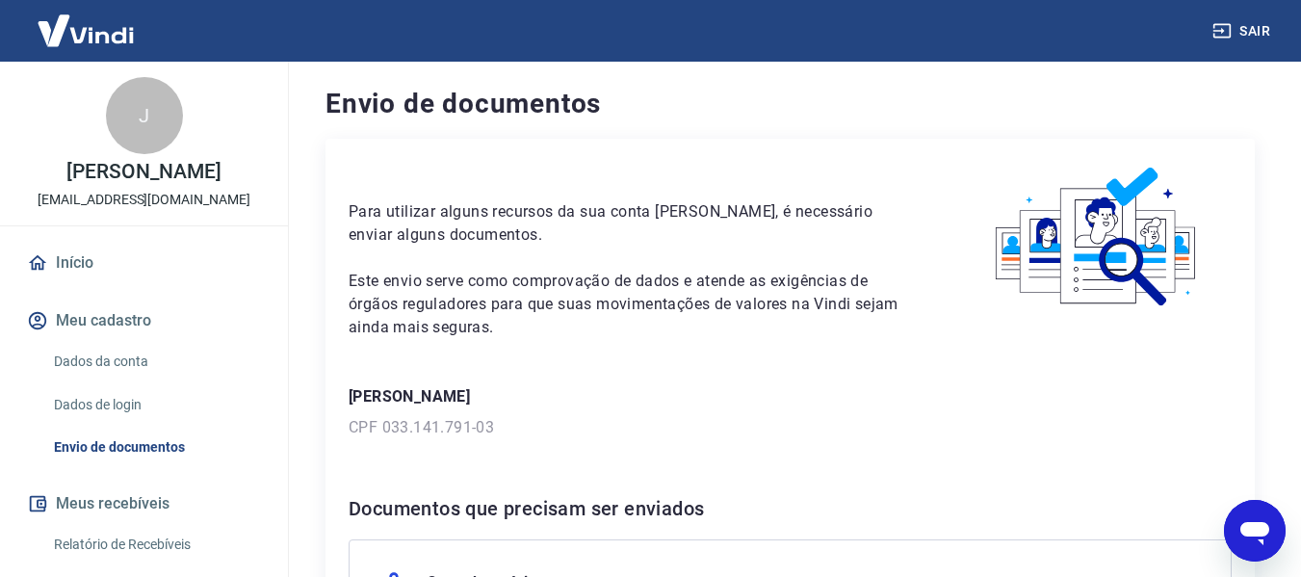
drag, startPoint x: 458, startPoint y: 339, endPoint x: 417, endPoint y: 315, distance: 47.9
click at [443, 329] on div "Para utilizar alguns recursos da sua conta Vindi, é necessário enviar alguns do…" at bounding box center [789, 475] width 929 height 672
click at [593, 336] on p "Este envio serve como comprovação de dados e atende as exigências de órgãos reg…" at bounding box center [633, 304] width 568 height 69
click at [117, 464] on link "Envio de documentos" at bounding box center [155, 447] width 219 height 39
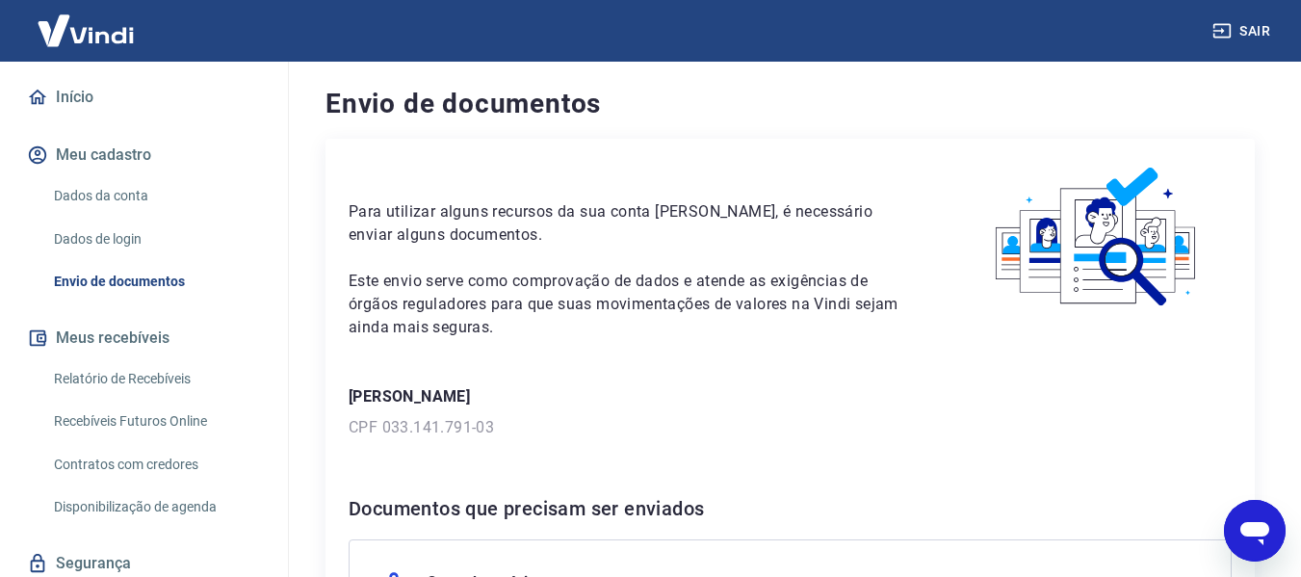
scroll to position [193, 0]
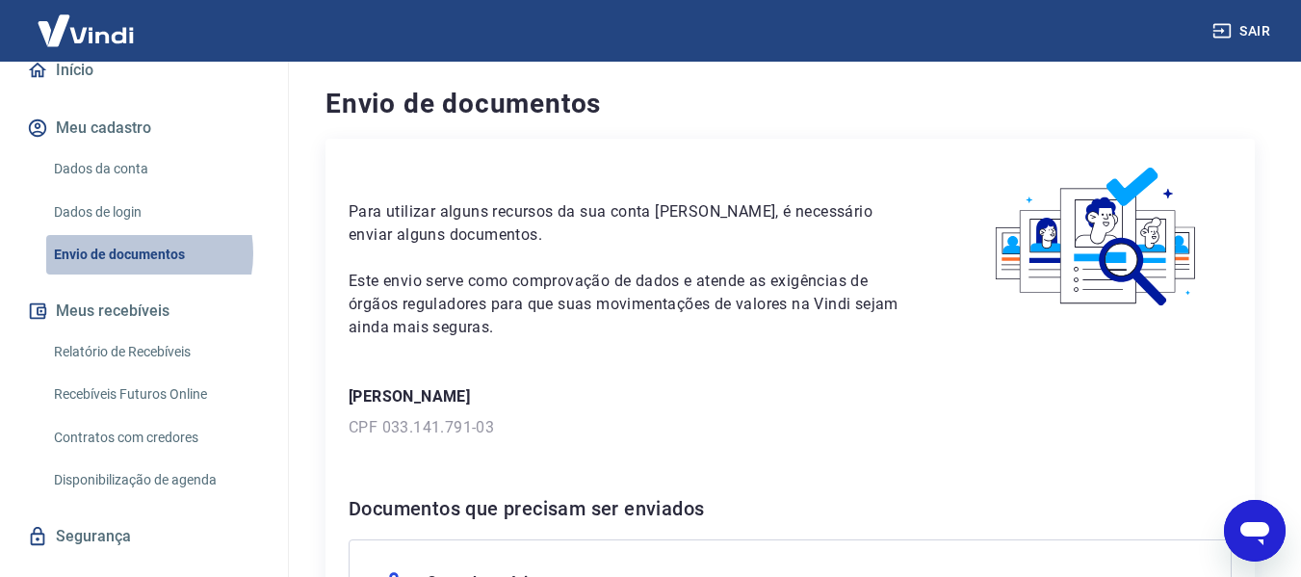
click at [126, 273] on link "Envio de documentos" at bounding box center [155, 254] width 219 height 39
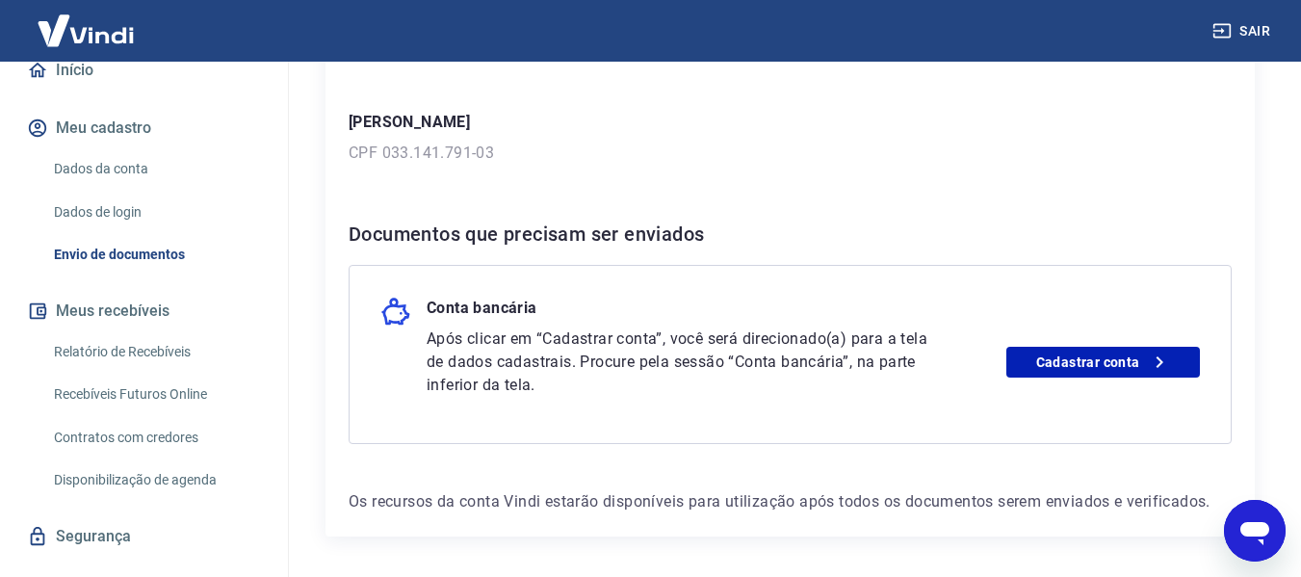
scroll to position [289, 0]
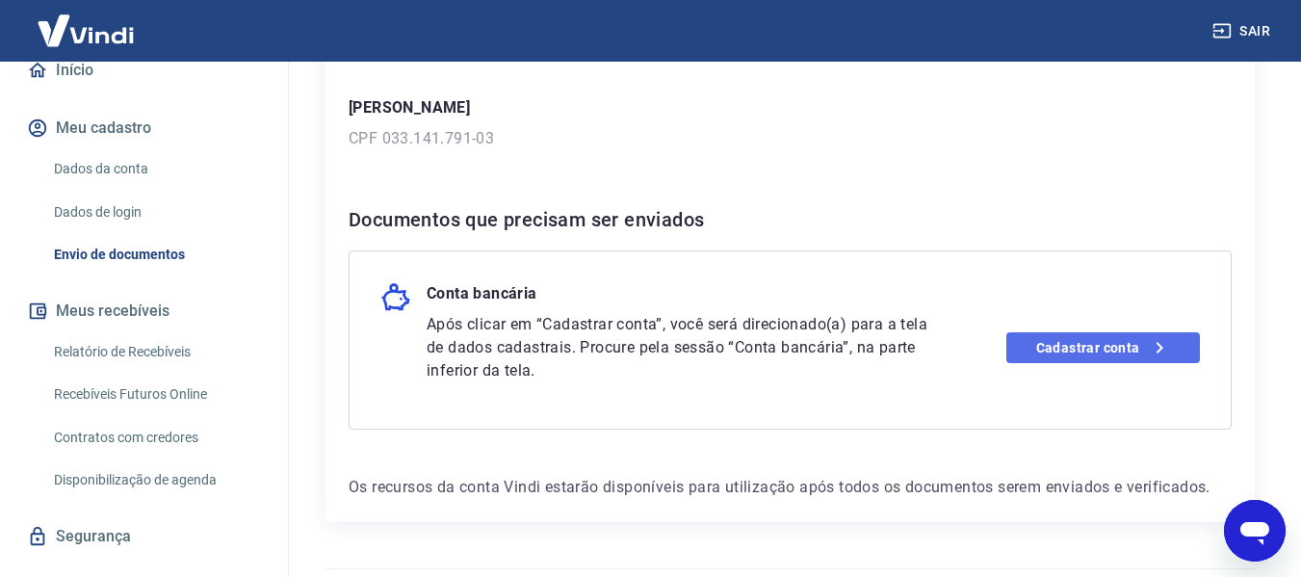
click at [1033, 361] on link "Cadastrar conta" at bounding box center [1103, 347] width 194 height 31
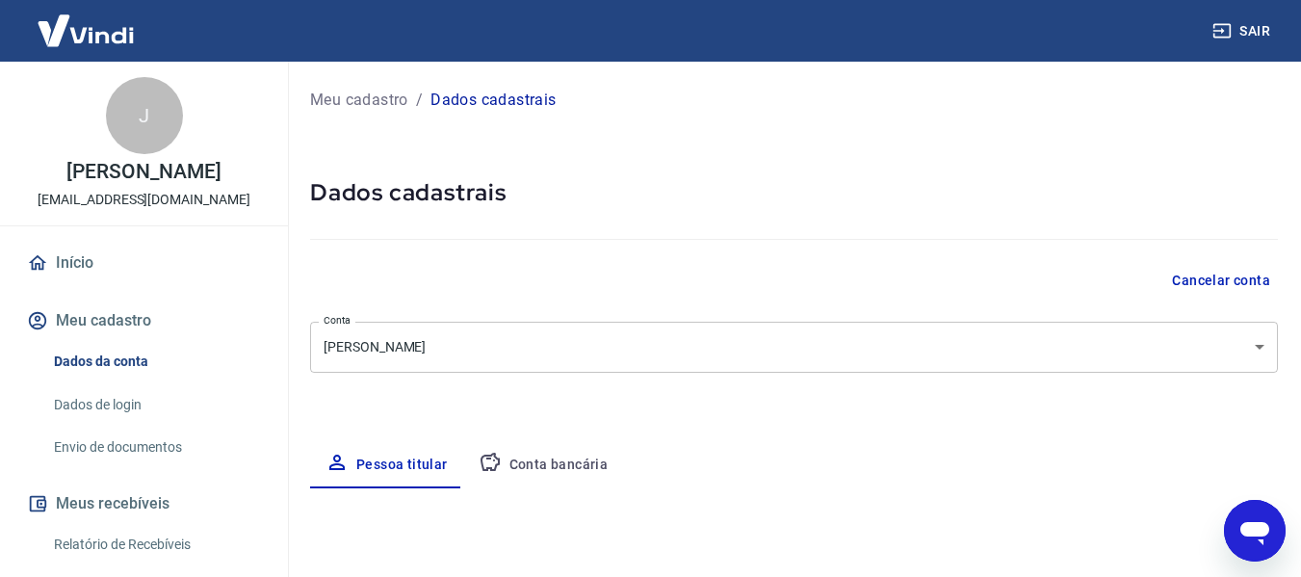
select select "MS"
select select "business"
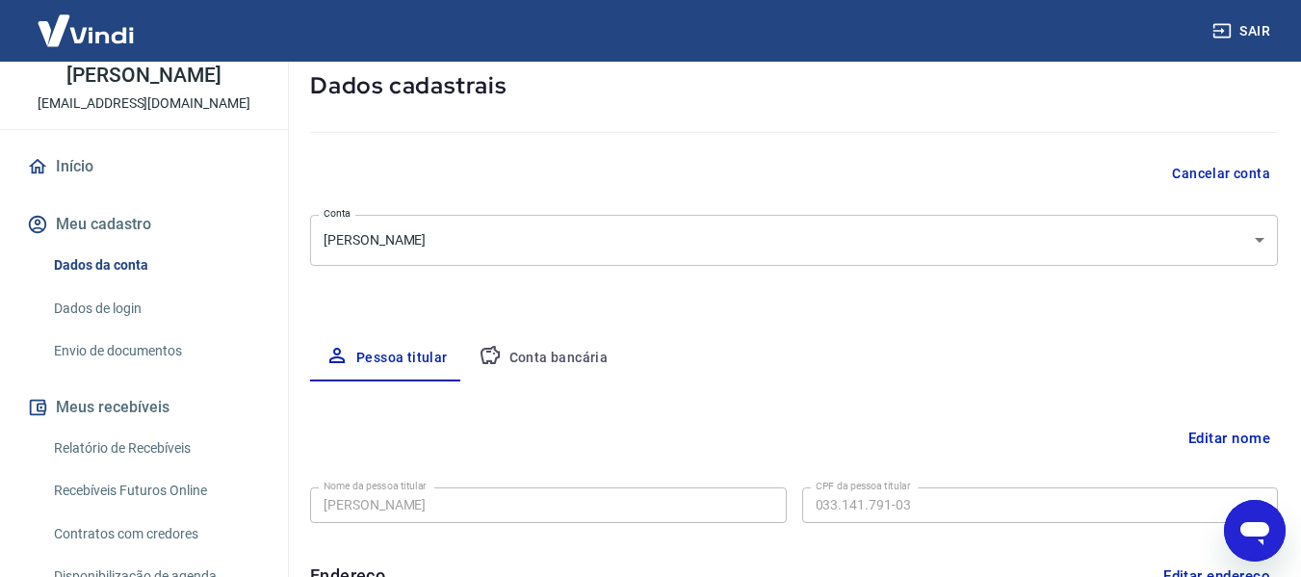
scroll to position [78, 0]
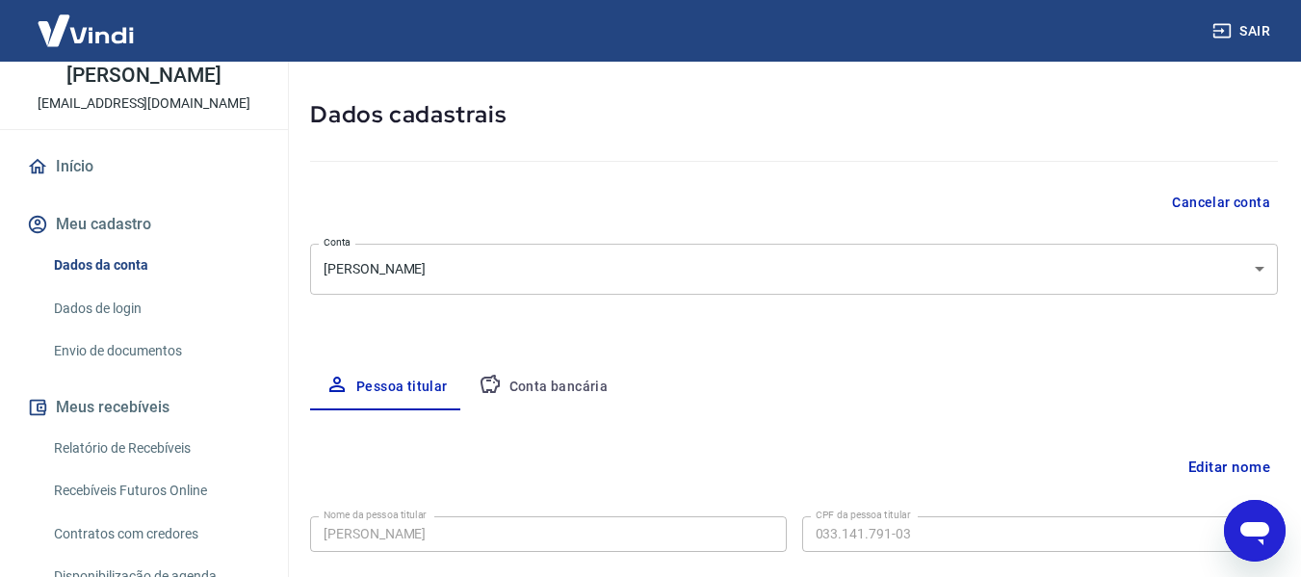
click at [510, 263] on body "Sair J Juliano Duarte Yule Marques [EMAIL_ADDRESS][DOMAIN_NAME] Início Meu cada…" at bounding box center [650, 210] width 1301 height 577
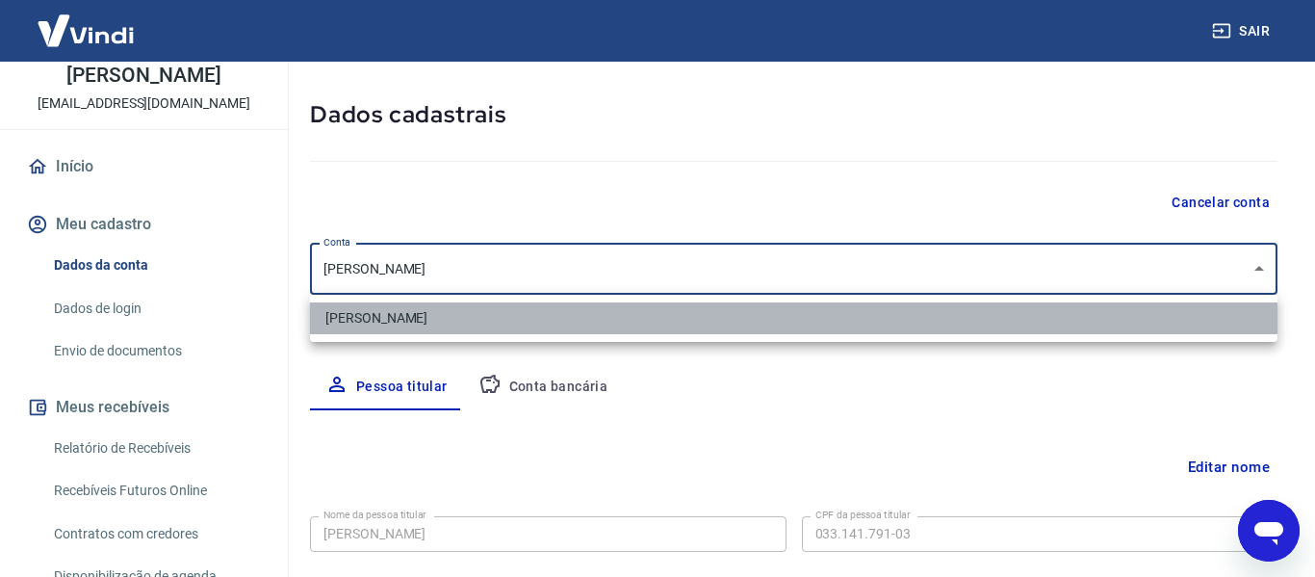
click at [497, 321] on li "[PERSON_NAME]" at bounding box center [794, 318] width 968 height 32
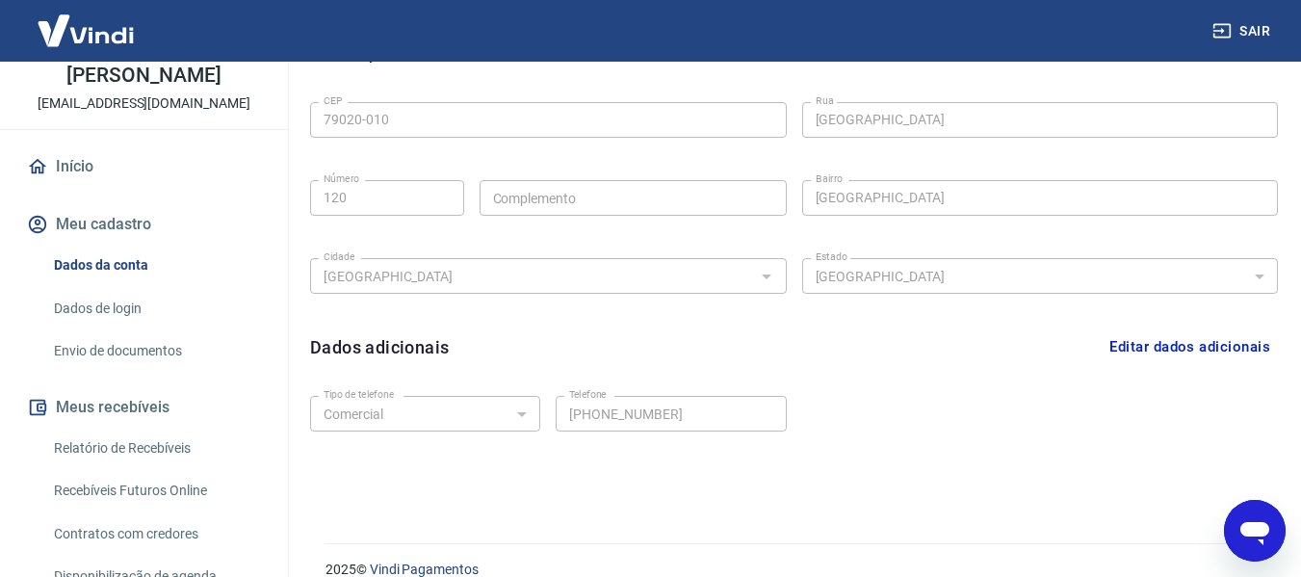
scroll to position [656, 0]
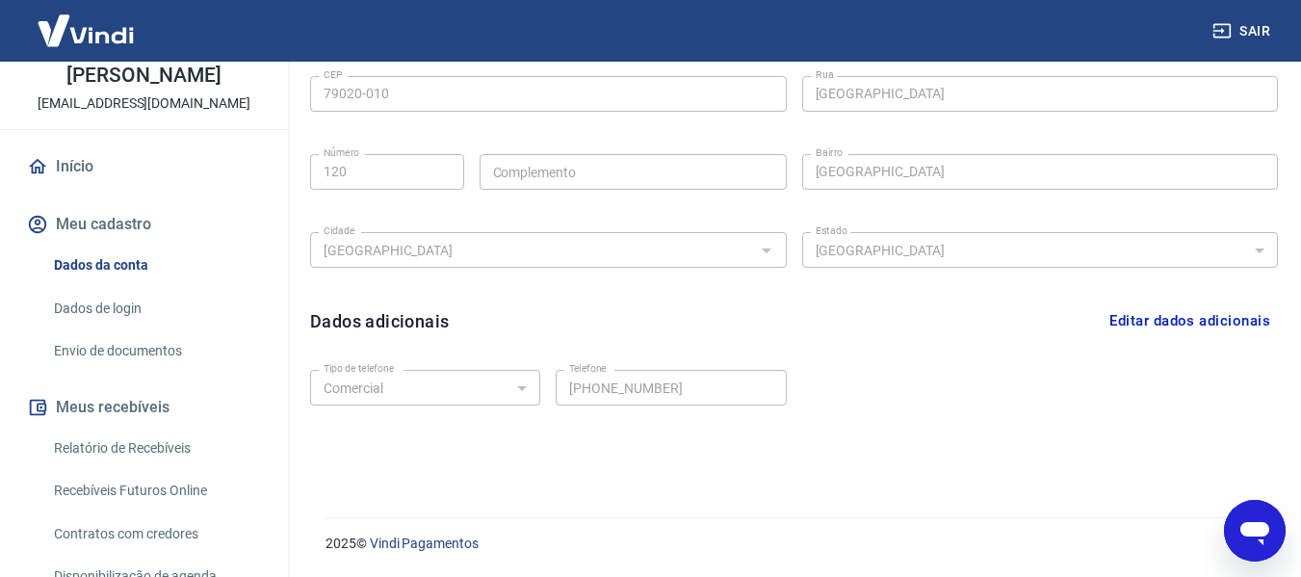
click at [115, 364] on link "Envio de documentos" at bounding box center [155, 350] width 219 height 39
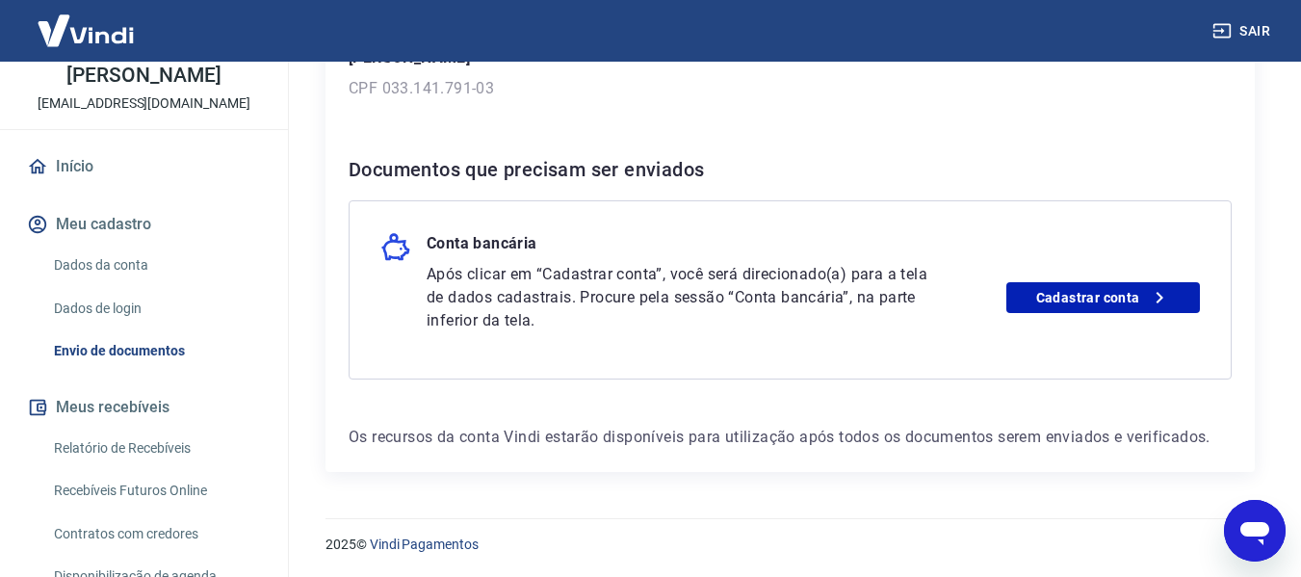
scroll to position [340, 0]
click at [1052, 297] on link "Cadastrar conta" at bounding box center [1103, 296] width 194 height 31
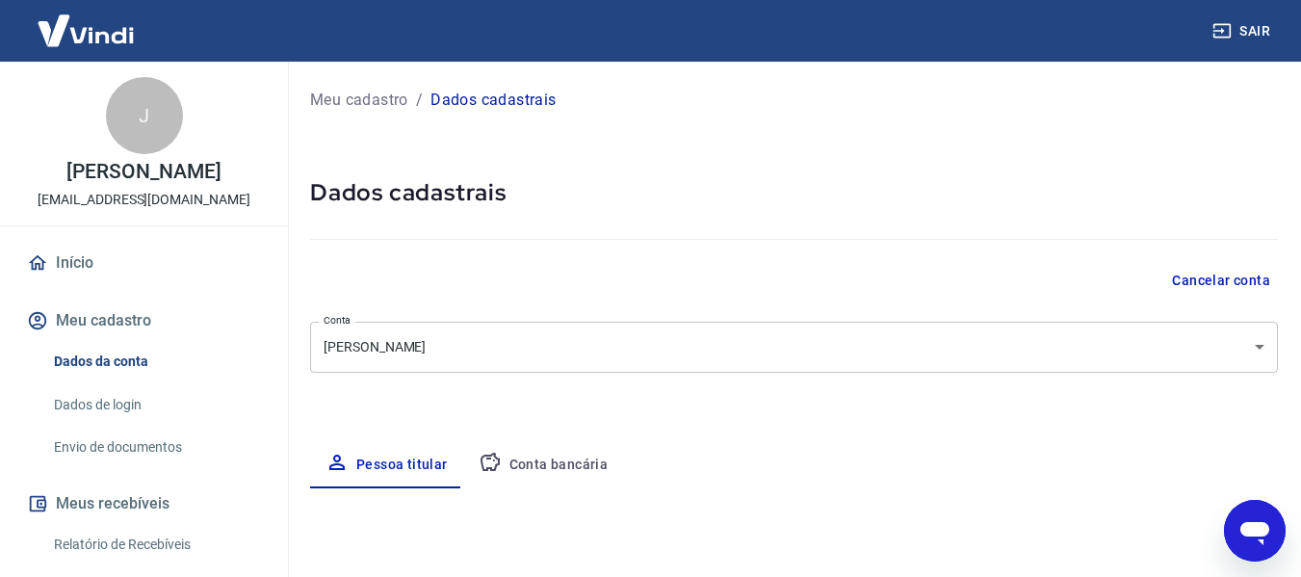
select select "MS"
select select "business"
click at [463, 100] on p "Dados cadastrais" at bounding box center [492, 100] width 125 height 23
click at [437, 203] on h5 "Dados cadastrais" at bounding box center [794, 192] width 968 height 31
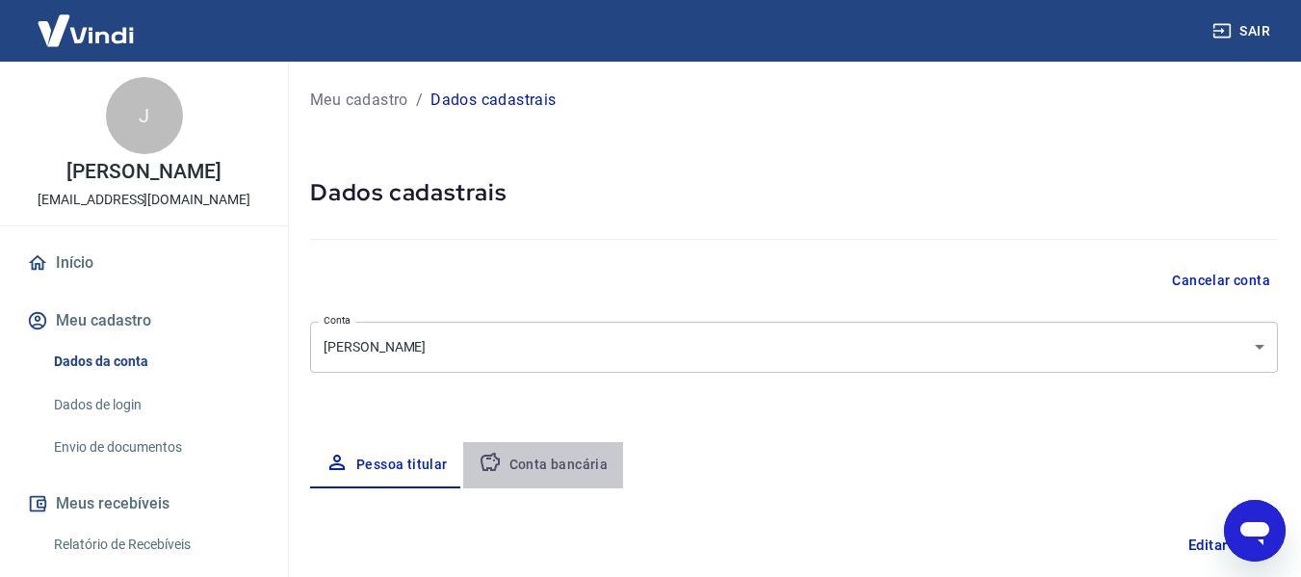
click at [557, 452] on button "Conta bancária" at bounding box center [543, 465] width 161 height 46
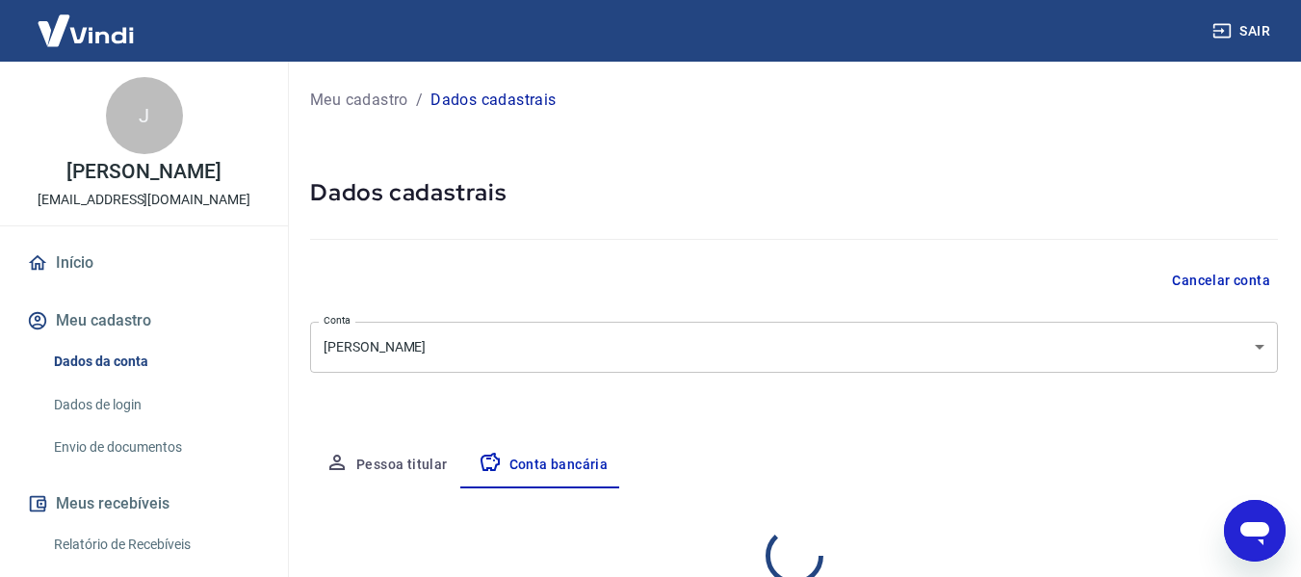
select select "1"
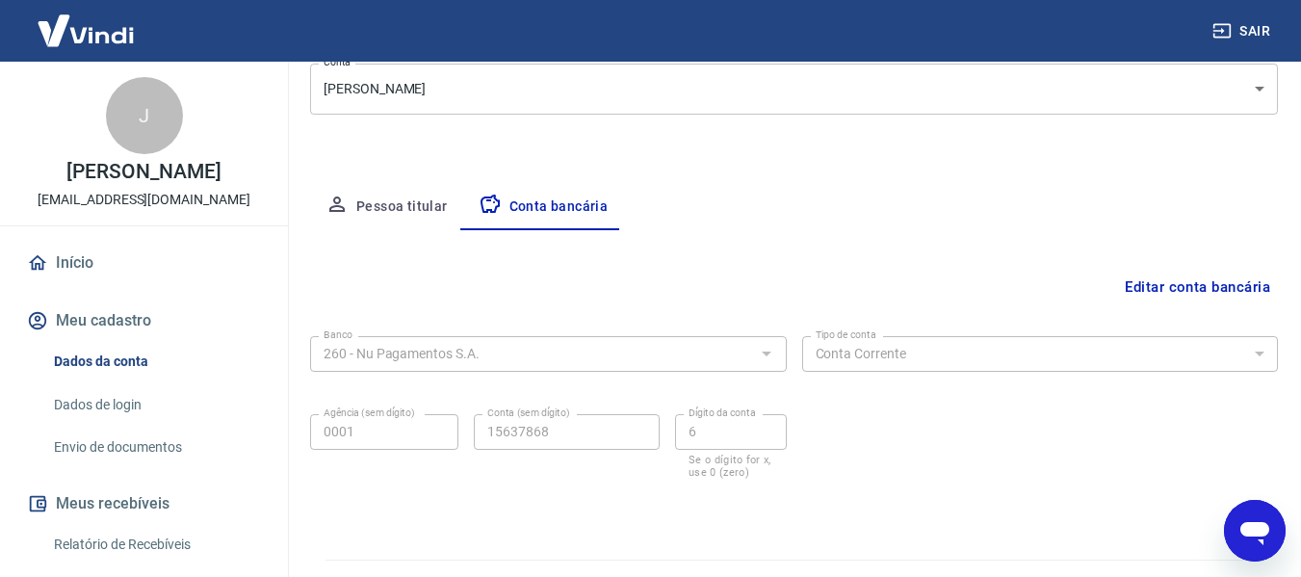
scroll to position [289, 0]
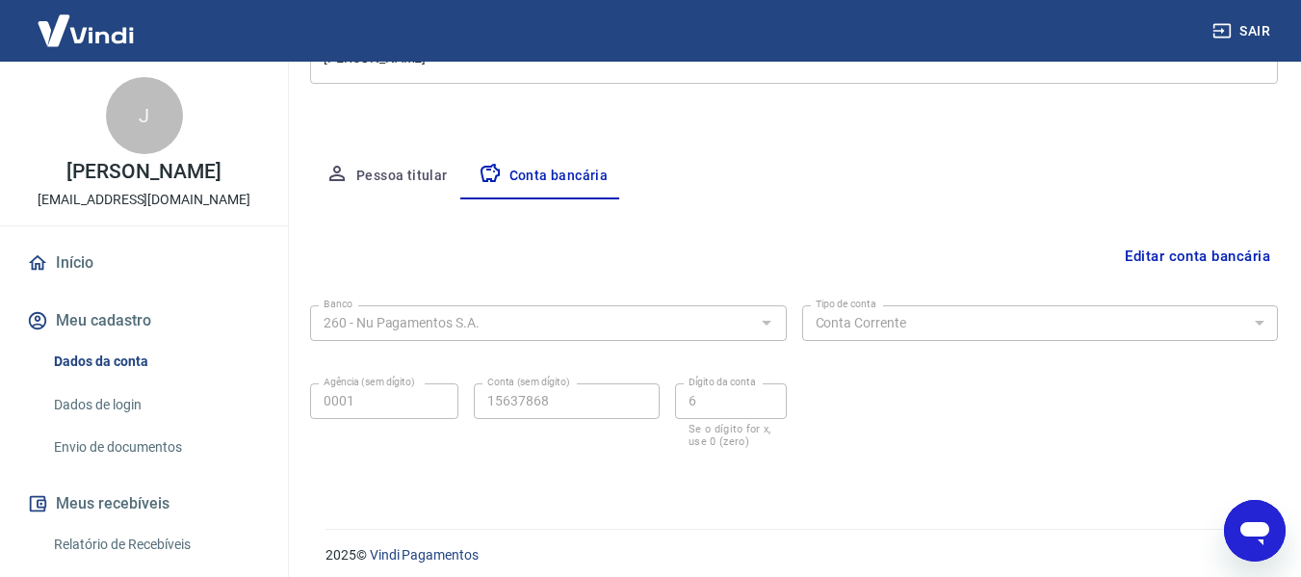
click at [103, 461] on link "Envio de documentos" at bounding box center [155, 447] width 219 height 39
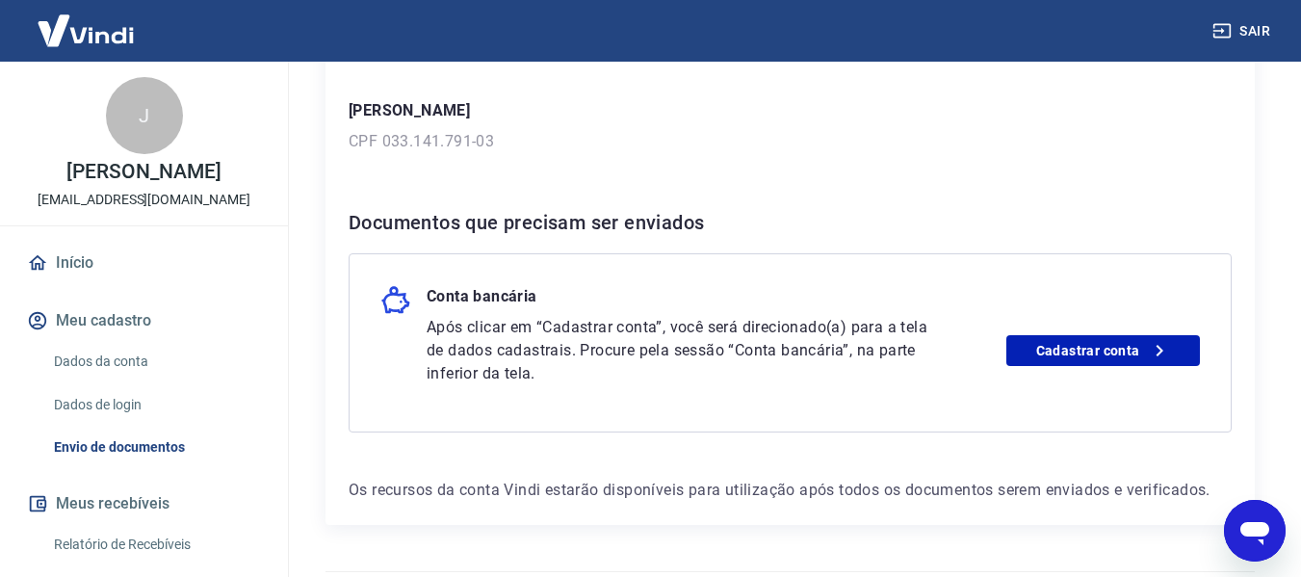
scroll to position [289, 0]
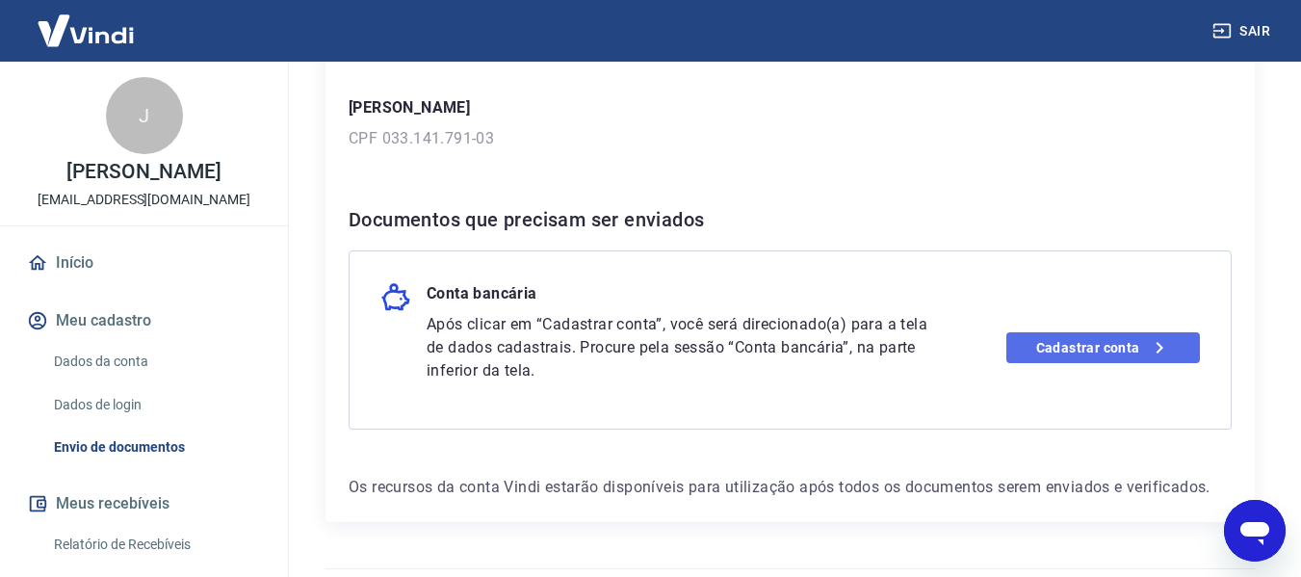
click at [1027, 342] on link "Cadastrar conta" at bounding box center [1103, 347] width 194 height 31
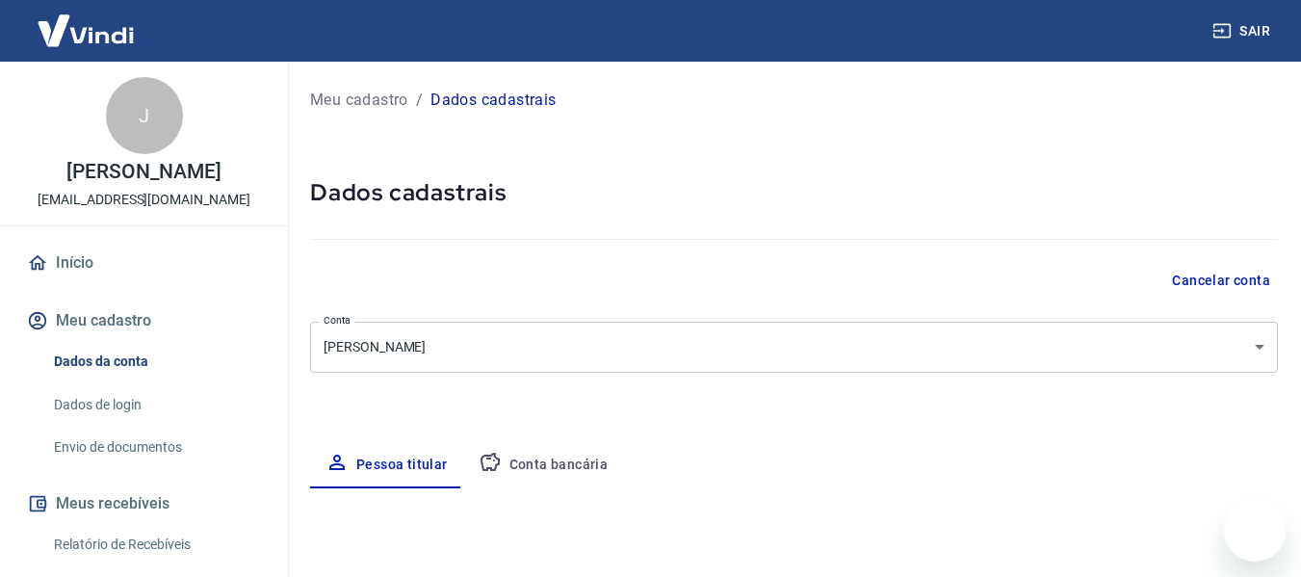
select select "MS"
select select "business"
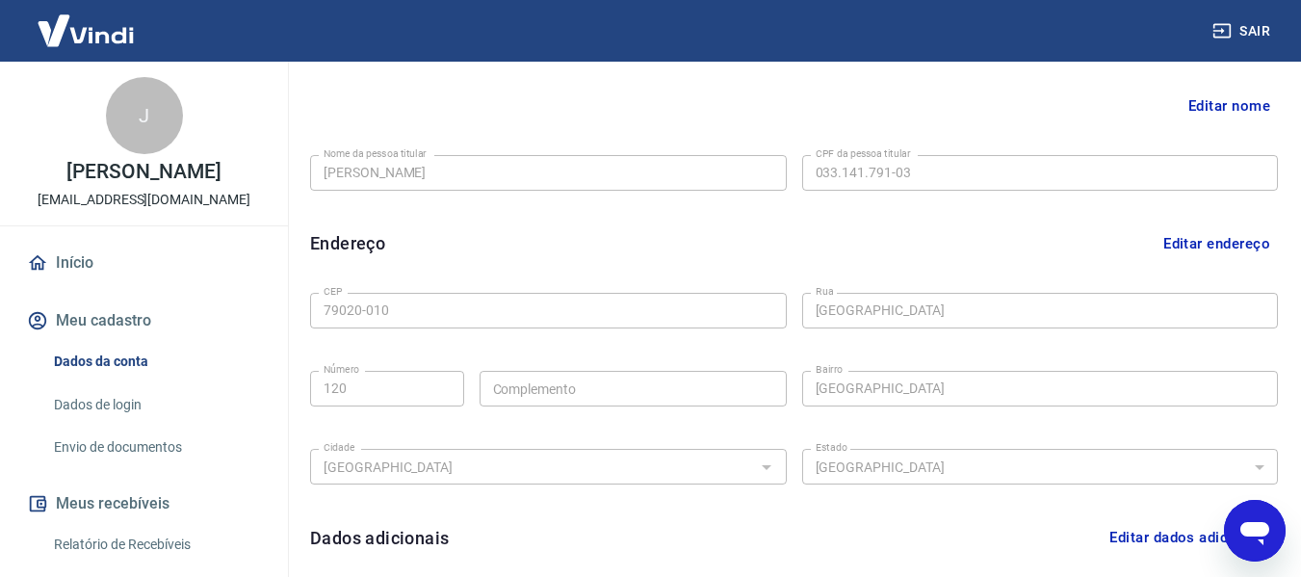
scroll to position [559, 0]
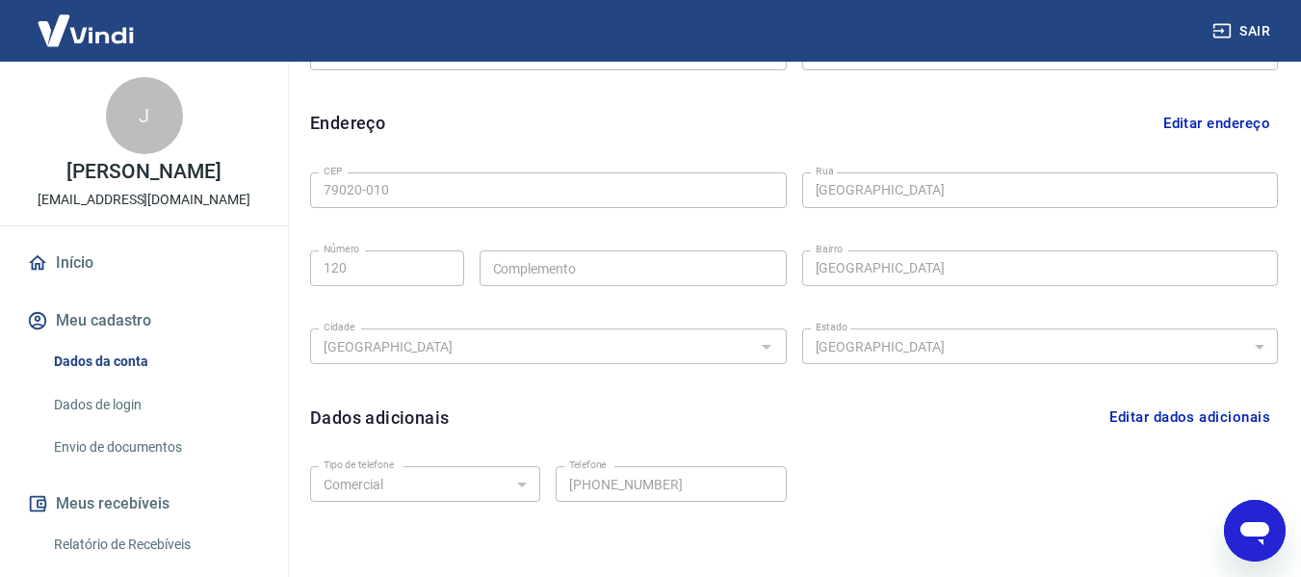
click at [1126, 414] on button "Editar dados adicionais" at bounding box center [1190, 417] width 176 height 37
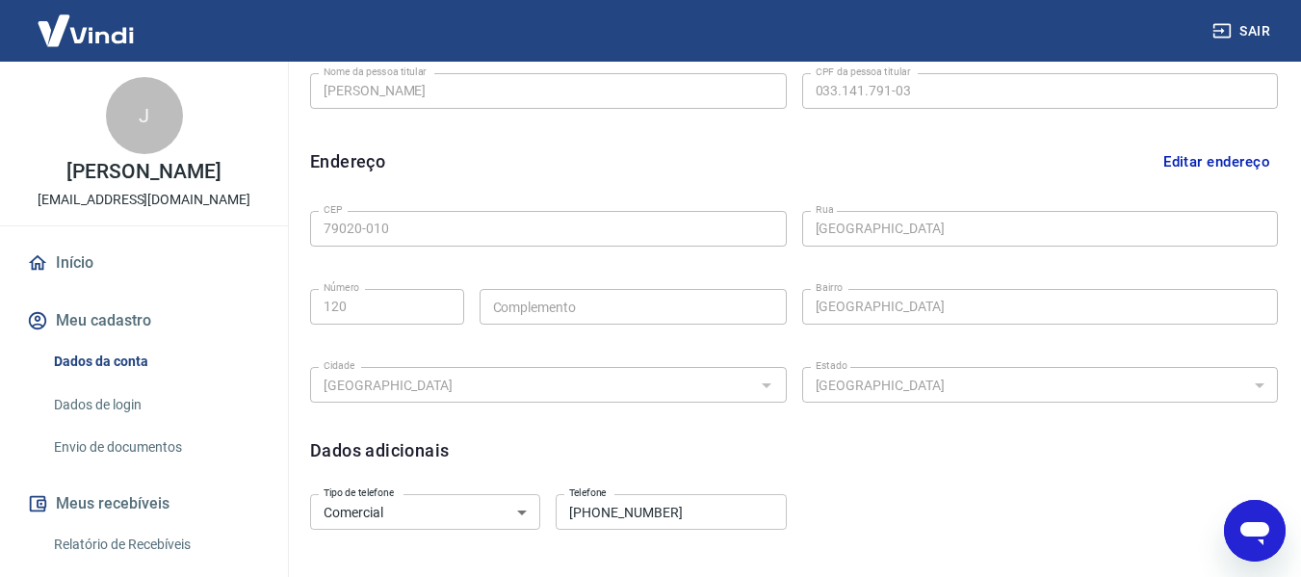
scroll to position [535, 0]
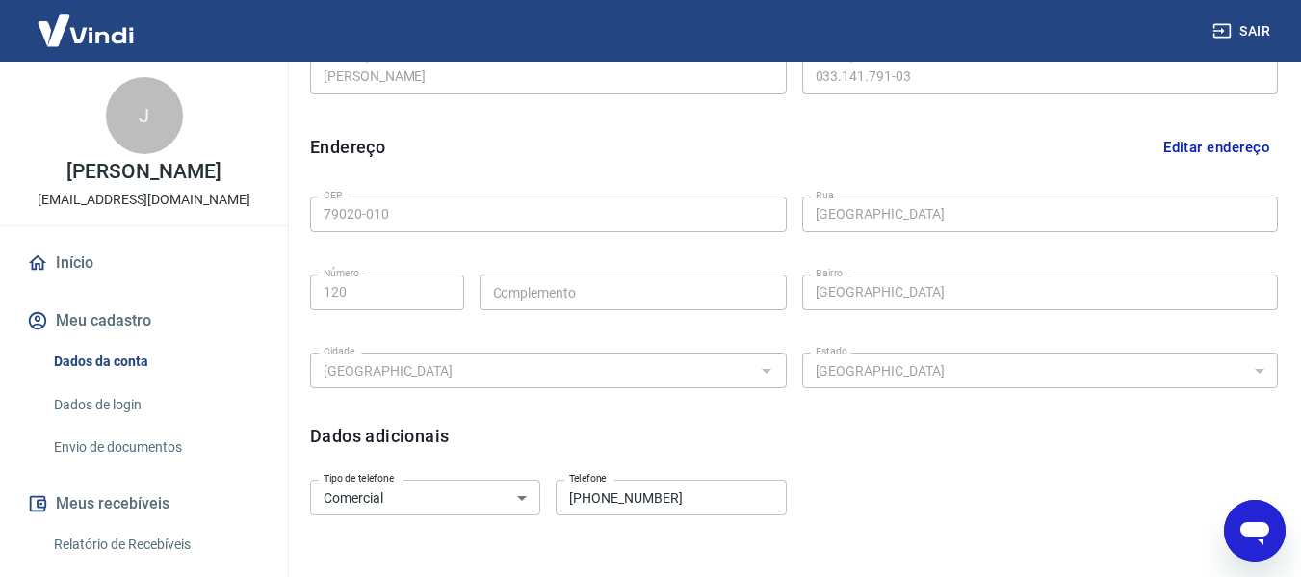
click at [1209, 154] on button "Editar endereço" at bounding box center [1217, 147] width 122 height 37
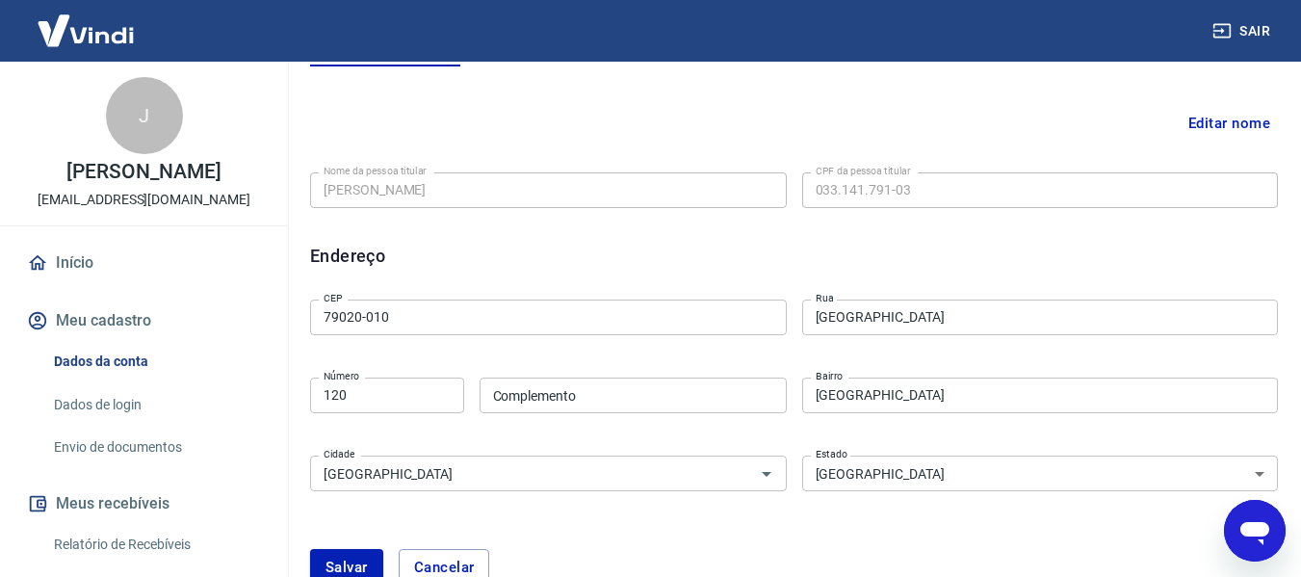
scroll to position [247, 0]
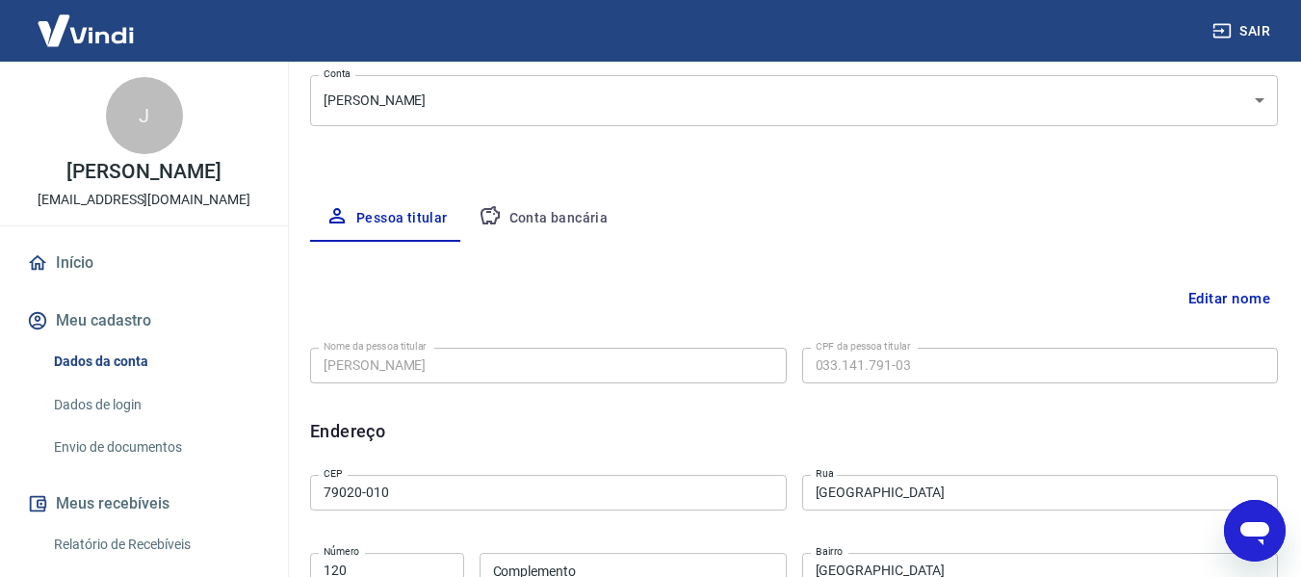
click at [1223, 305] on button "Editar nome" at bounding box center [1229, 298] width 97 height 37
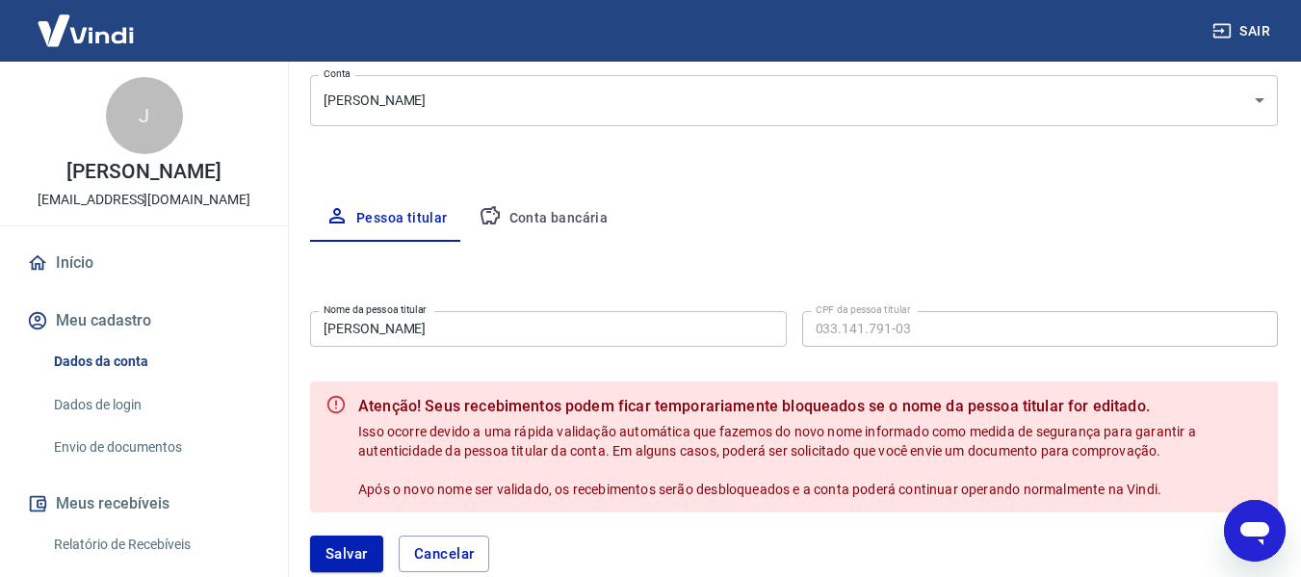
click at [603, 212] on button "Conta bancária" at bounding box center [543, 218] width 161 height 46
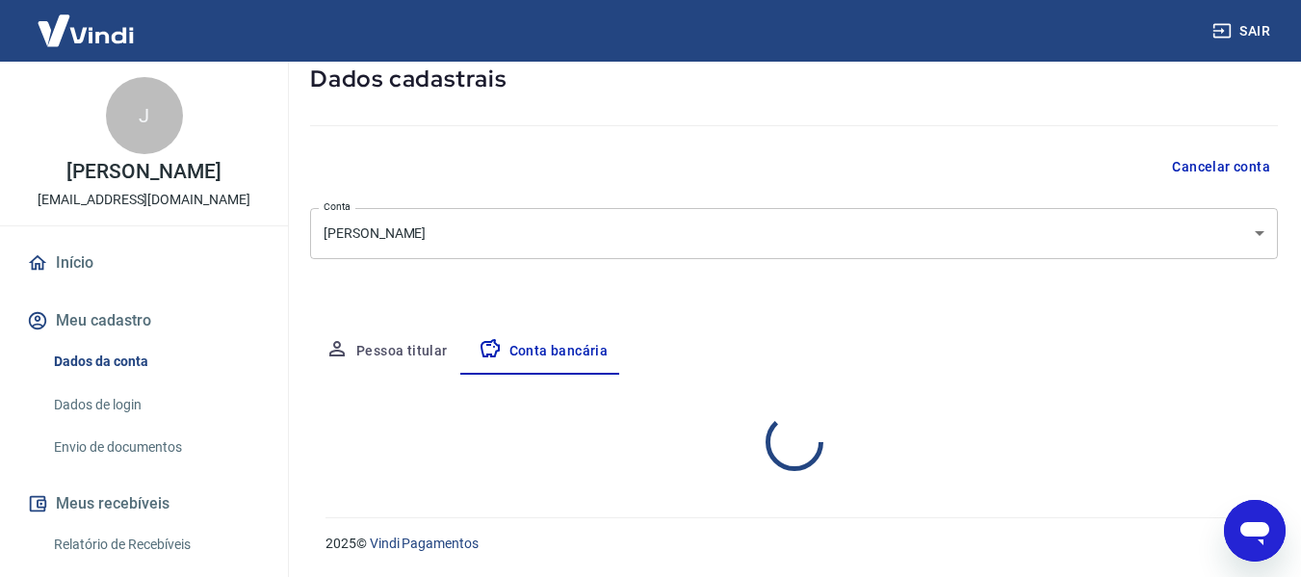
select select "1"
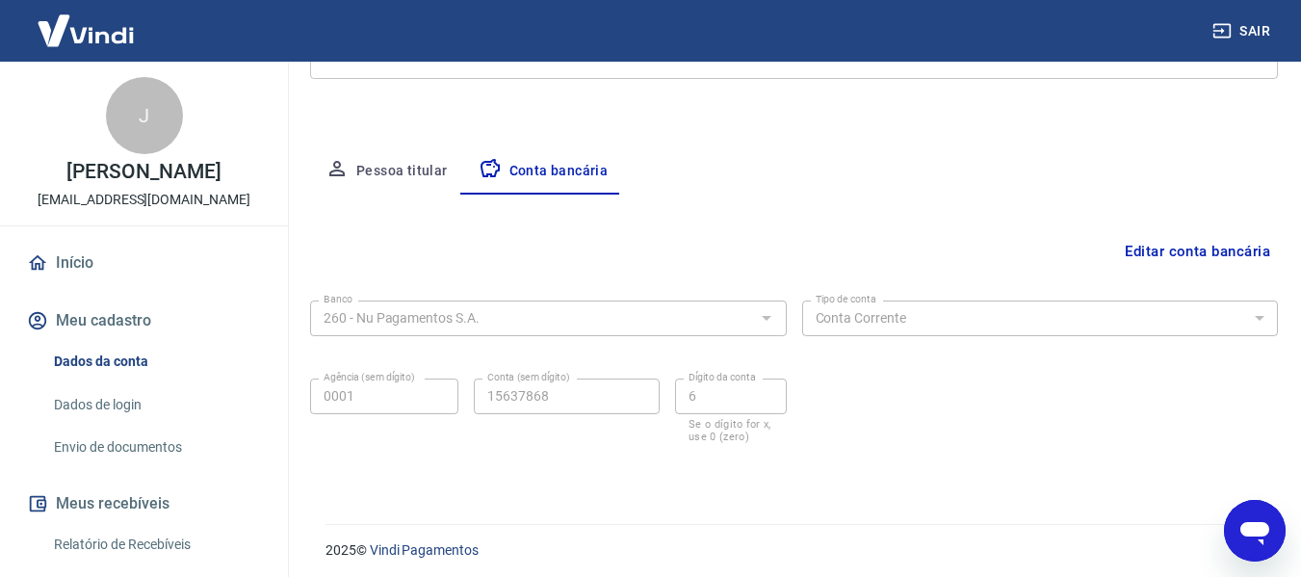
scroll to position [300, 0]
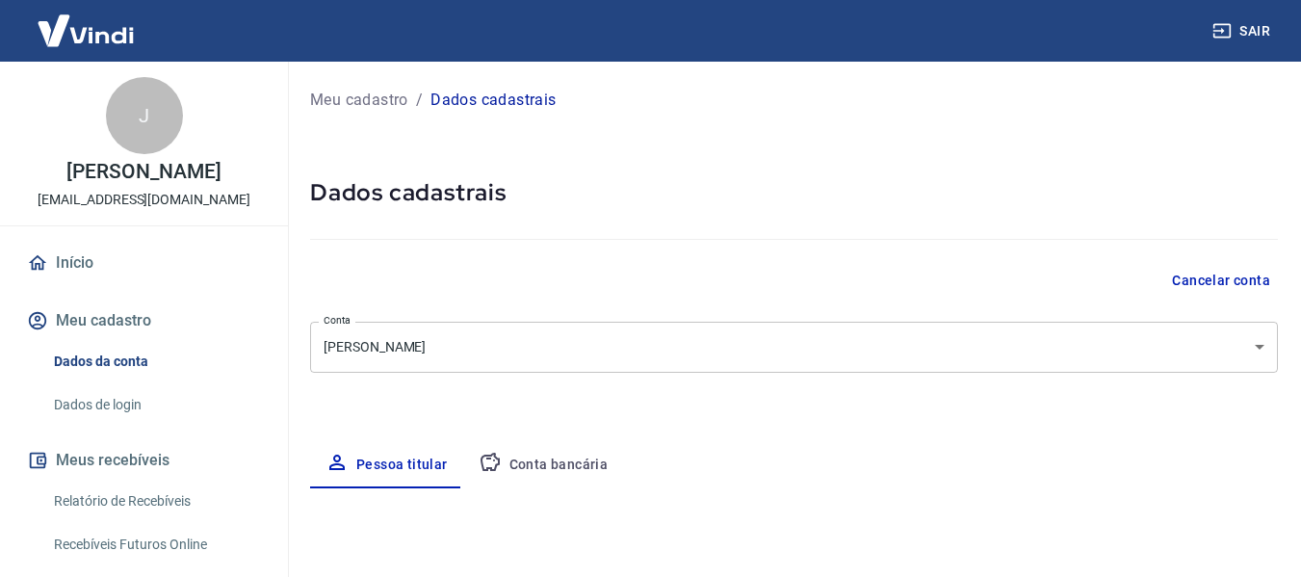
select select "MS"
select select "business"
